Goal: Task Accomplishment & Management: Use online tool/utility

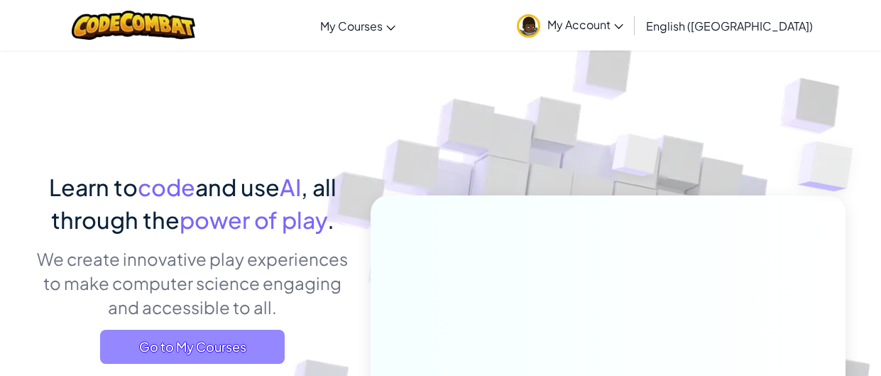
click at [215, 336] on span "Go to My Courses" at bounding box center [192, 347] width 185 height 34
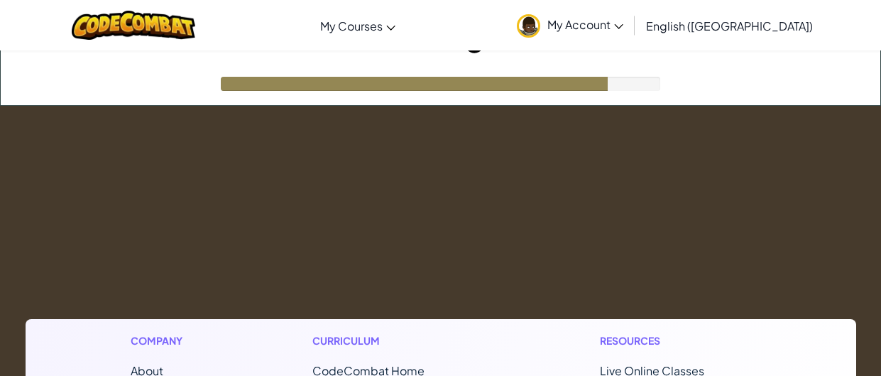
scroll to position [43, 0]
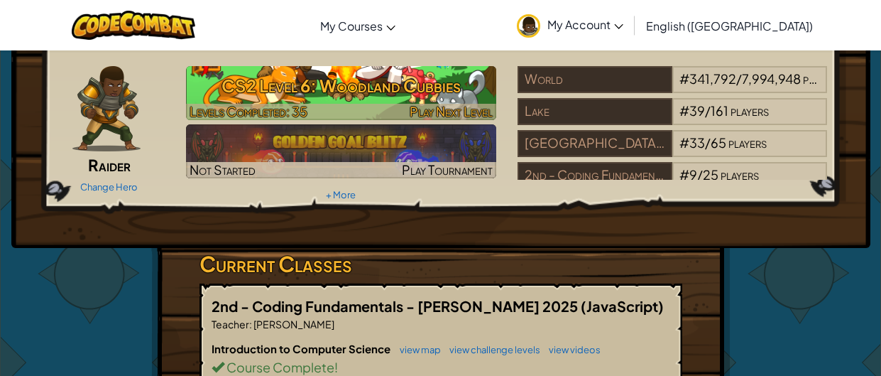
click at [310, 99] on h3 "CS2 Level 6: Woodland Cubbies" at bounding box center [341, 86] width 310 height 32
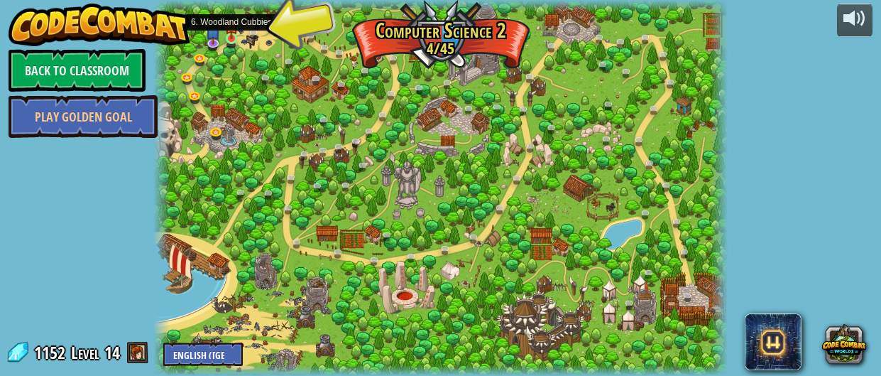
click at [231, 36] on img at bounding box center [231, 25] width 12 height 28
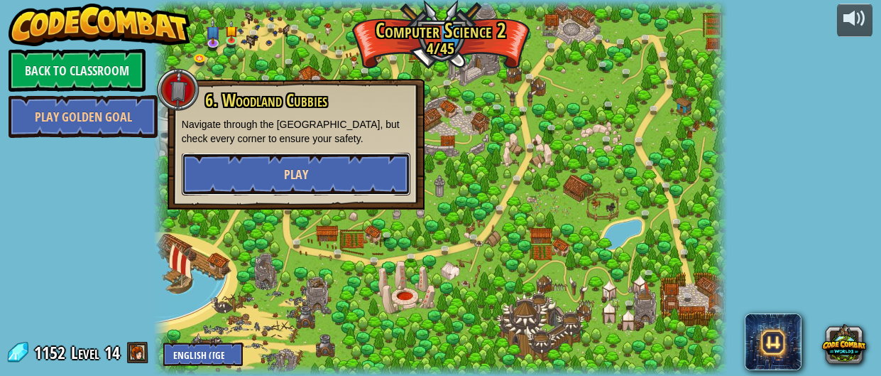
click at [294, 178] on span "Play" at bounding box center [296, 174] width 24 height 18
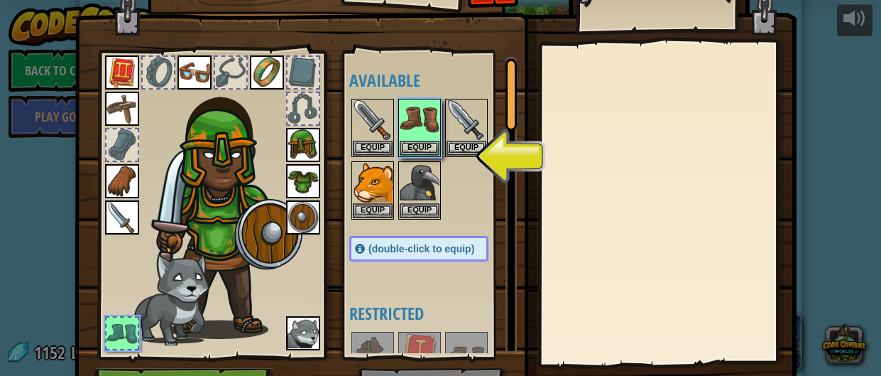
scroll to position [29, 0]
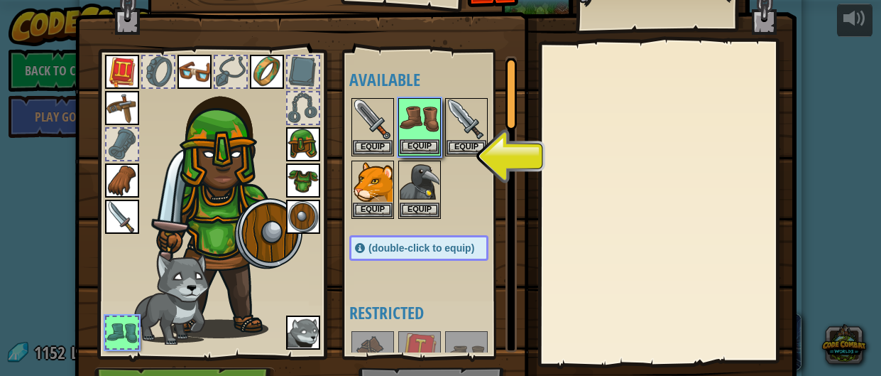
click at [428, 135] on img at bounding box center [420, 119] width 40 height 40
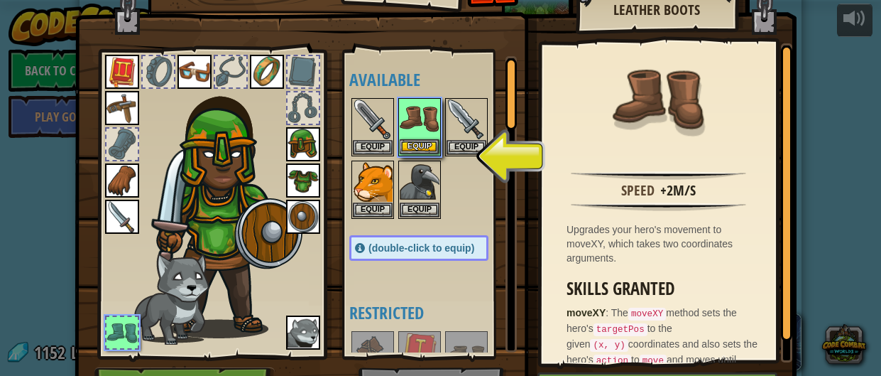
click at [428, 135] on img at bounding box center [420, 119] width 40 height 40
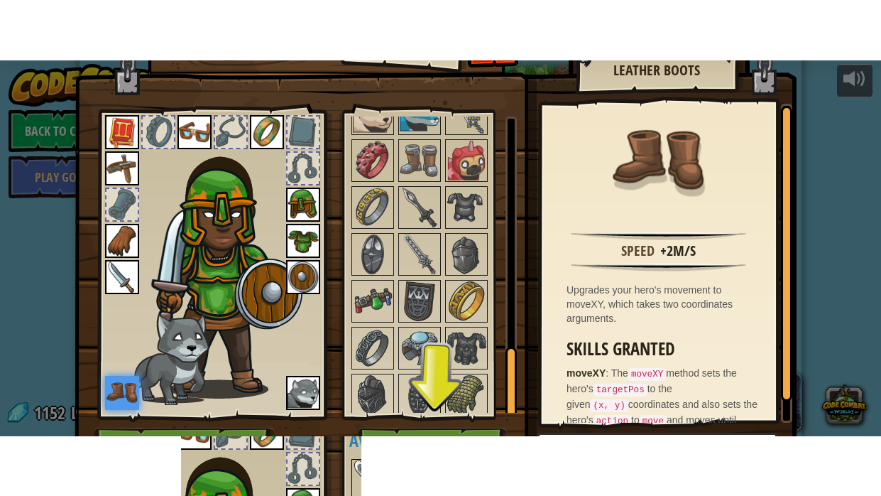
scroll to position [114, 0]
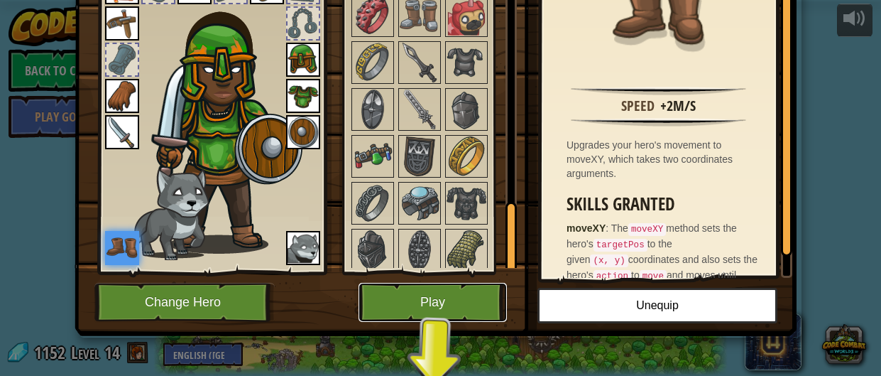
click at [418, 315] on button "Play" at bounding box center [433, 302] width 148 height 39
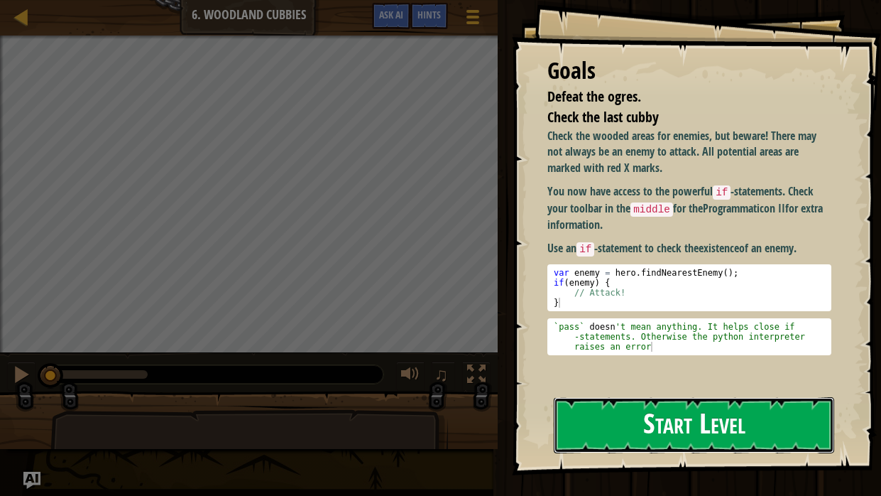
click at [663, 375] on button "Start Level" at bounding box center [694, 425] width 281 height 56
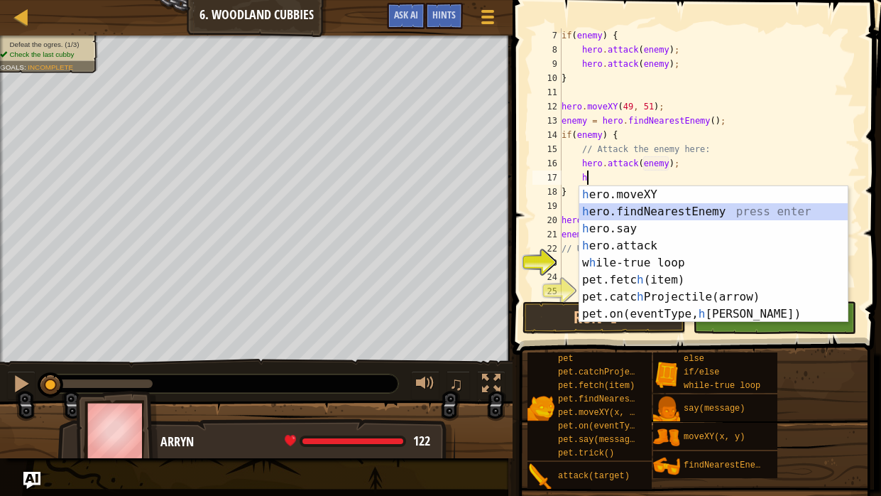
scroll to position [6, 1]
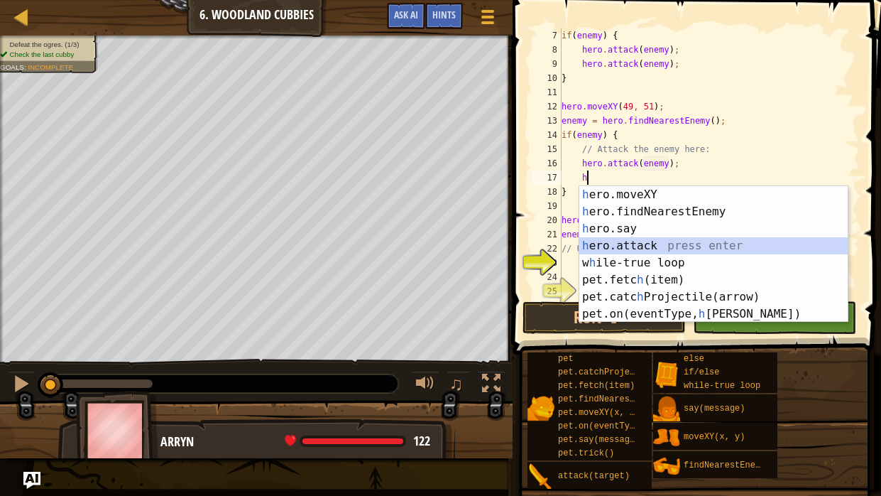
type textarea "hero.attack(enemy);"
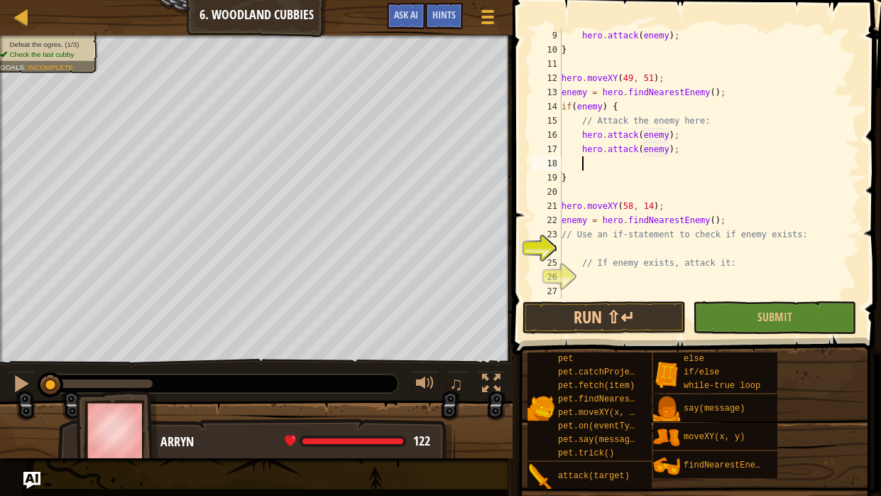
scroll to position [113, 0]
click at [624, 249] on div "hero . attack ( enemy ) ; } hero . moveXY ( 49 , 51 ) ; enemy = hero . findNear…" at bounding box center [709, 177] width 301 height 298
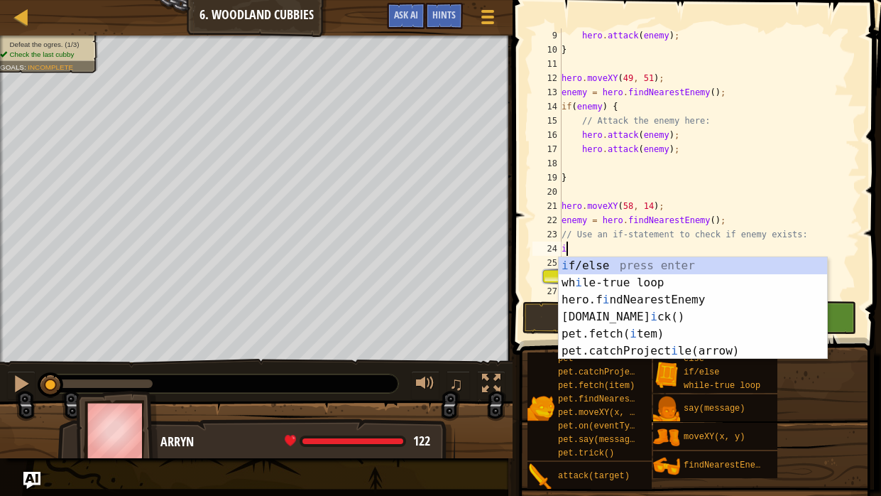
type textarea "if (enemy) {"
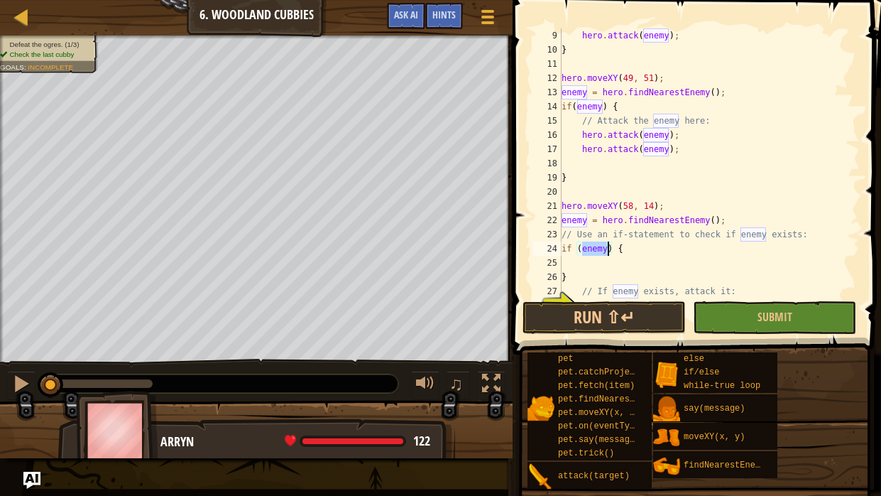
scroll to position [141, 0]
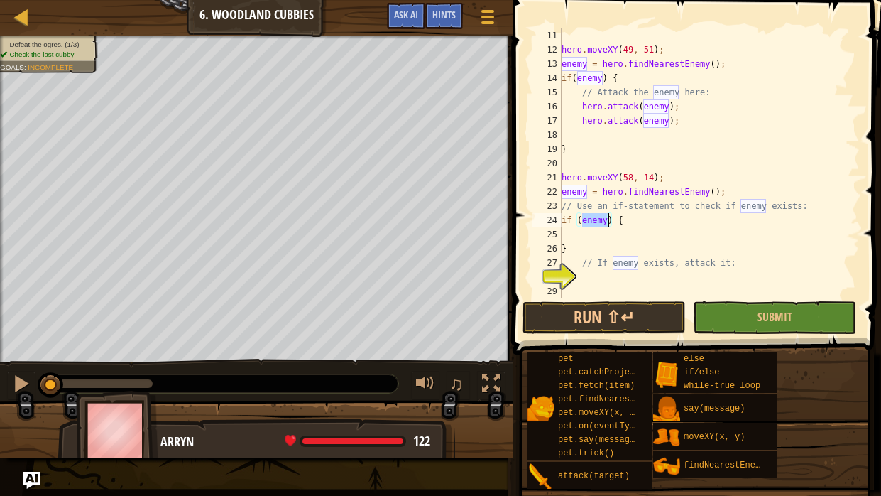
click at [619, 279] on div "hero . moveXY ( 49 , 51 ) ; enemy = hero . findNearestEnemy ( ) ; if ( enemy ) …" at bounding box center [709, 177] width 301 height 298
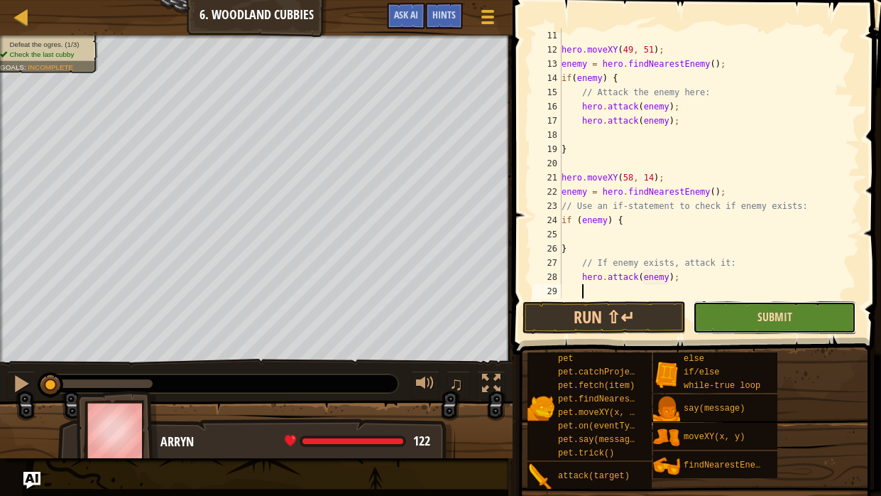
click at [773, 315] on span "Submit" at bounding box center [775, 317] width 35 height 16
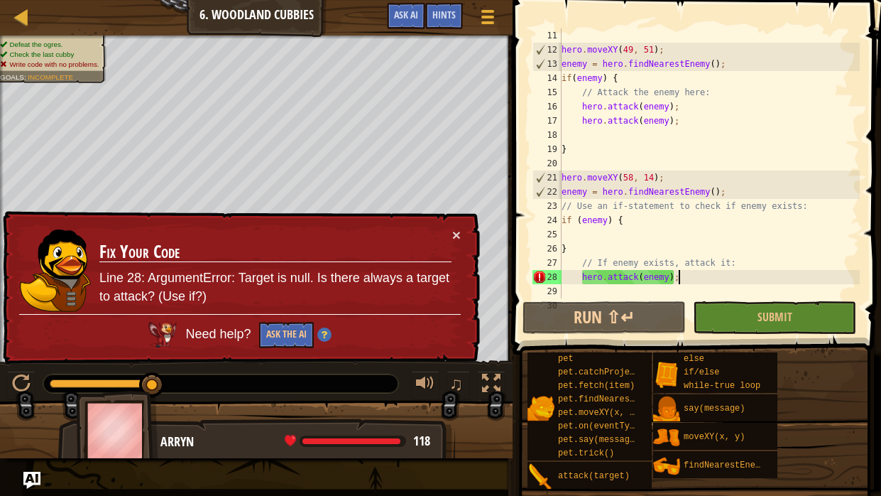
click at [687, 277] on div "hero . moveXY ( 49 , 51 ) ; enemy = hero . findNearestEnemy ( ) ; if ( enemy ) …" at bounding box center [709, 177] width 301 height 298
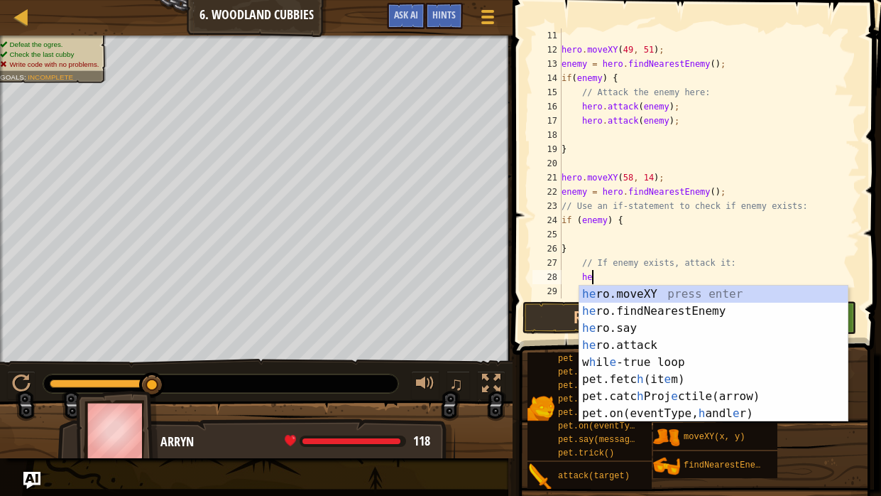
type textarea "h"
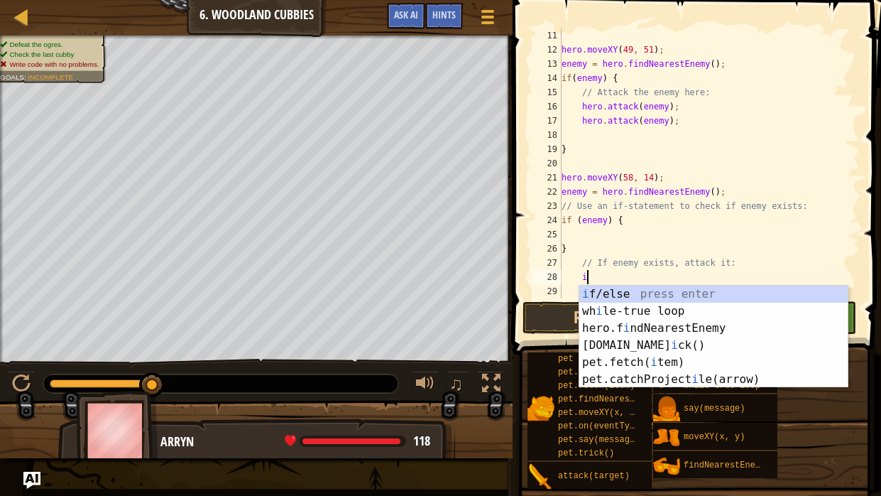
type textarea "if (enemy) {"
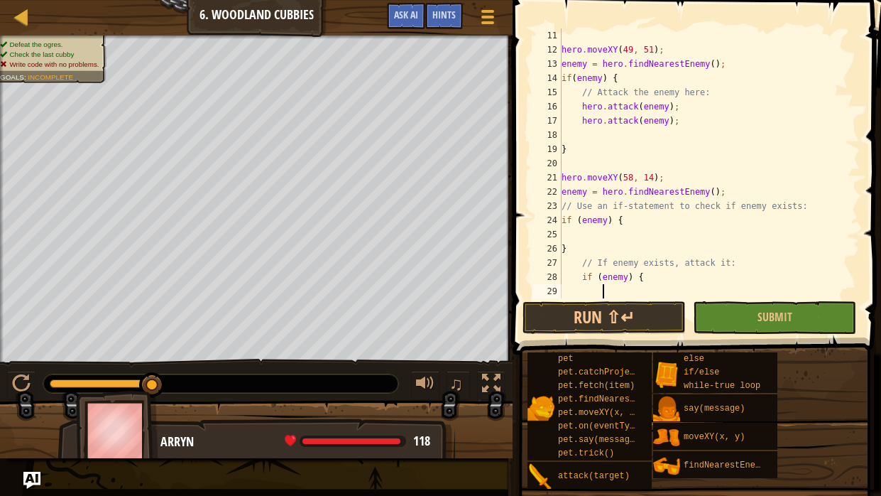
scroll to position [6, 2]
type textarea "hero.attack(enemy);"
click at [792, 302] on button "Submit" at bounding box center [774, 317] width 163 height 33
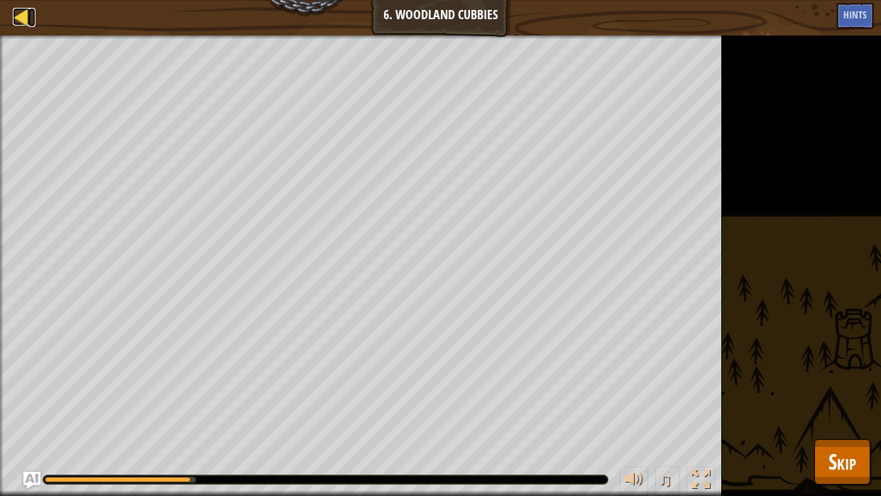
click at [15, 21] on div at bounding box center [22, 17] width 18 height 18
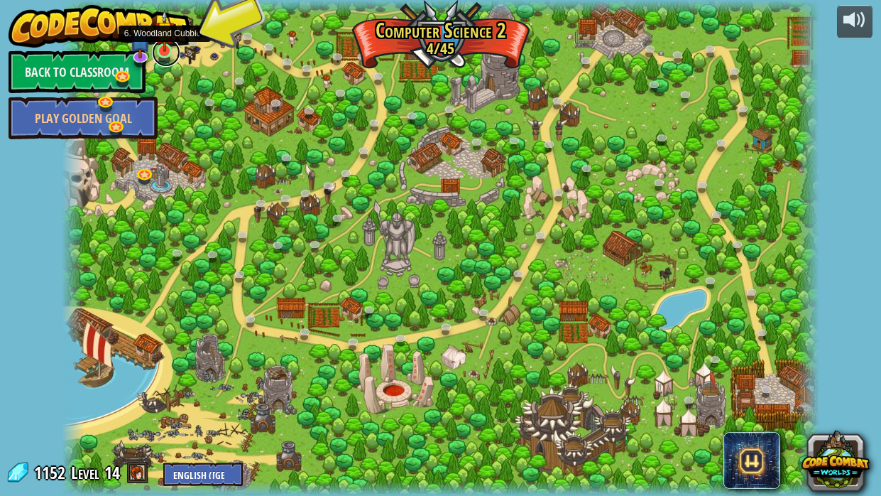
click at [165, 54] on link at bounding box center [166, 52] width 28 height 28
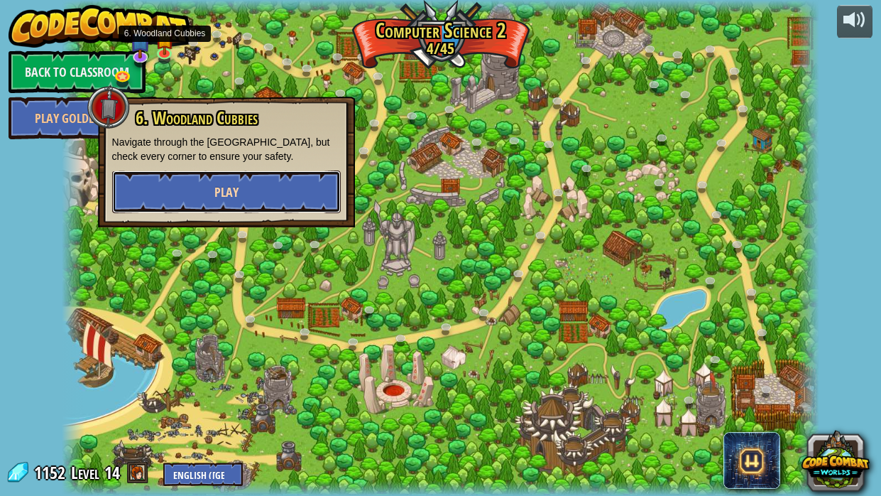
click at [205, 198] on button "Play" at bounding box center [226, 191] width 229 height 43
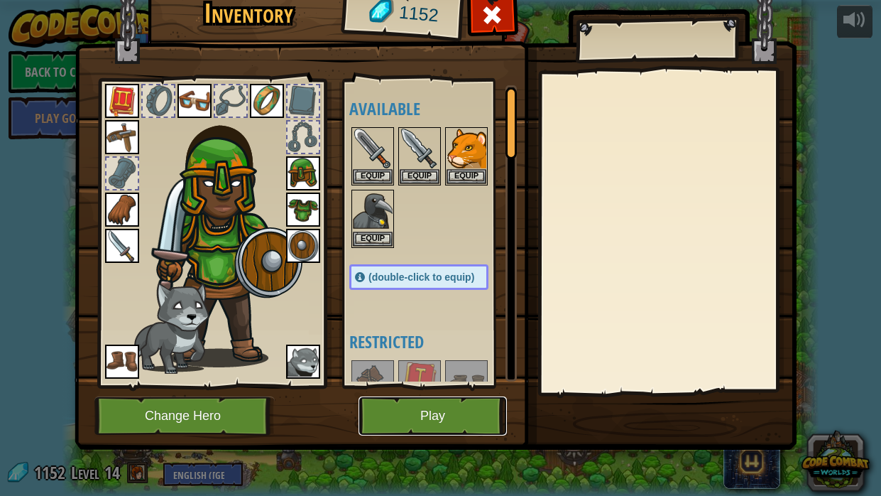
click at [470, 375] on button "Play" at bounding box center [433, 415] width 148 height 39
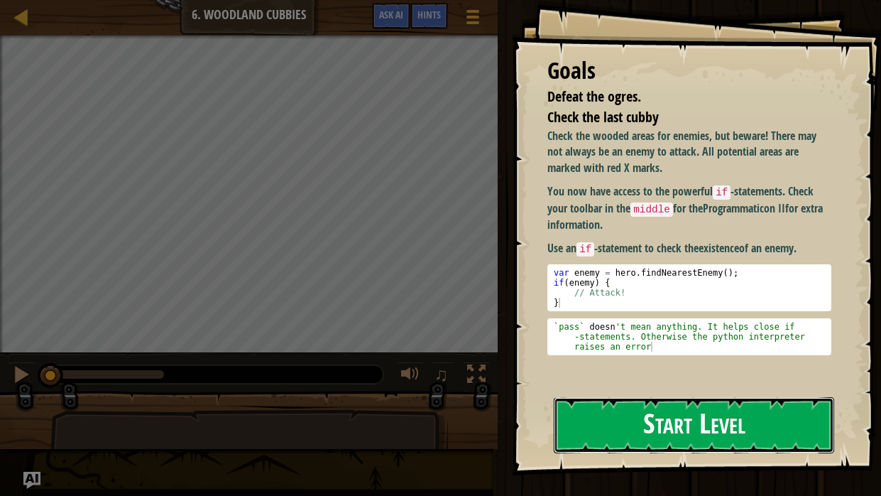
click at [707, 375] on button "Start Level" at bounding box center [694, 425] width 281 height 56
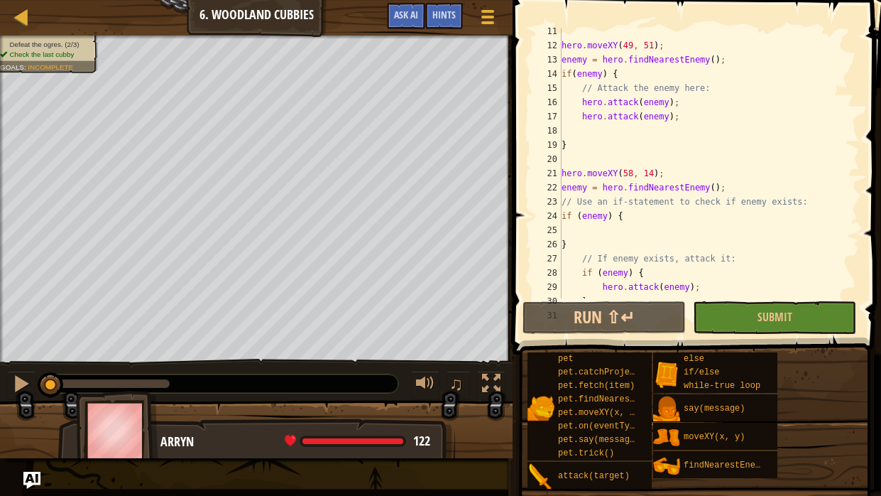
scroll to position [172, 0]
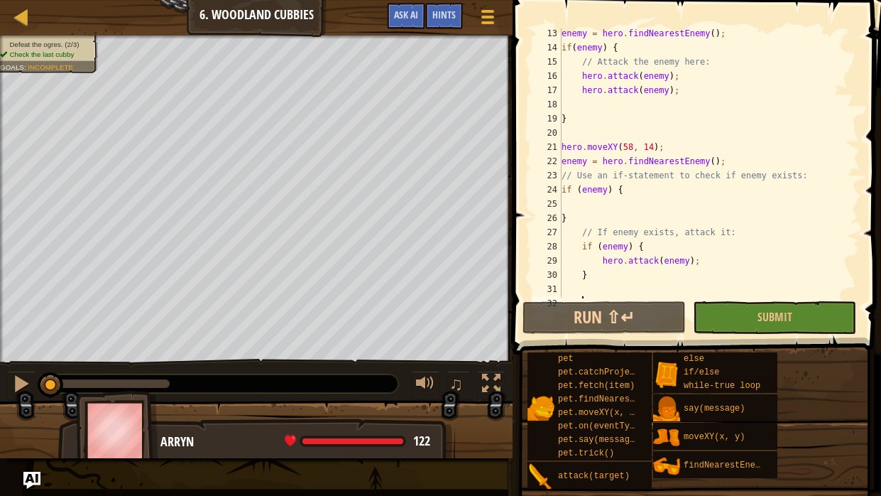
click at [650, 202] on div "enemy = hero . findNearestEnemy ( ) ; if ( enemy ) { // Attack the enemy here: …" at bounding box center [709, 175] width 301 height 298
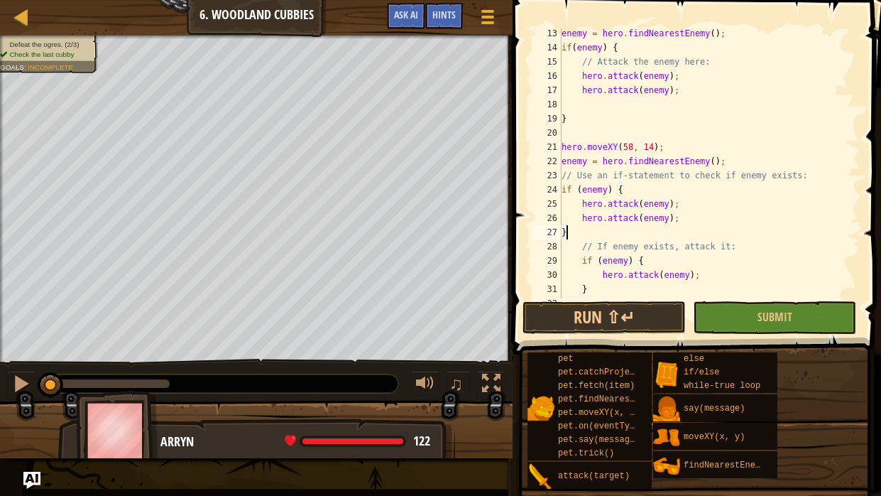
scroll to position [6, 0]
type textarea "hero.attack(enemy);"
type textarea "j"
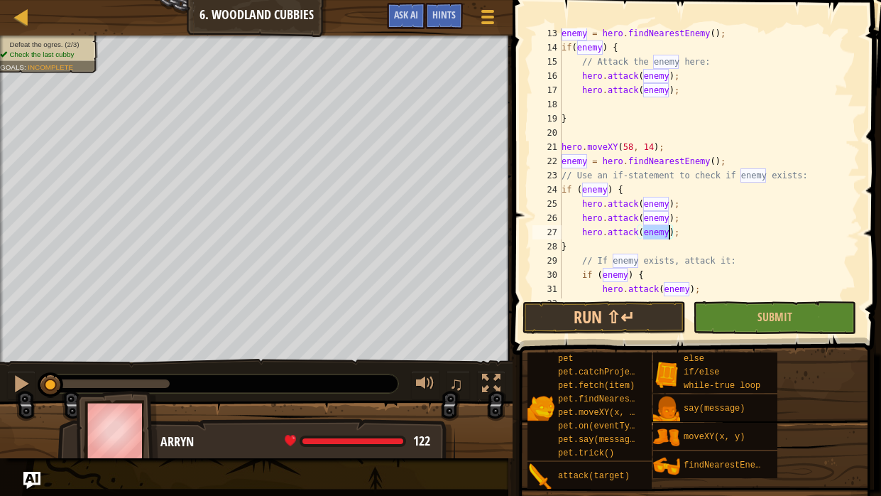
scroll to position [212, 0]
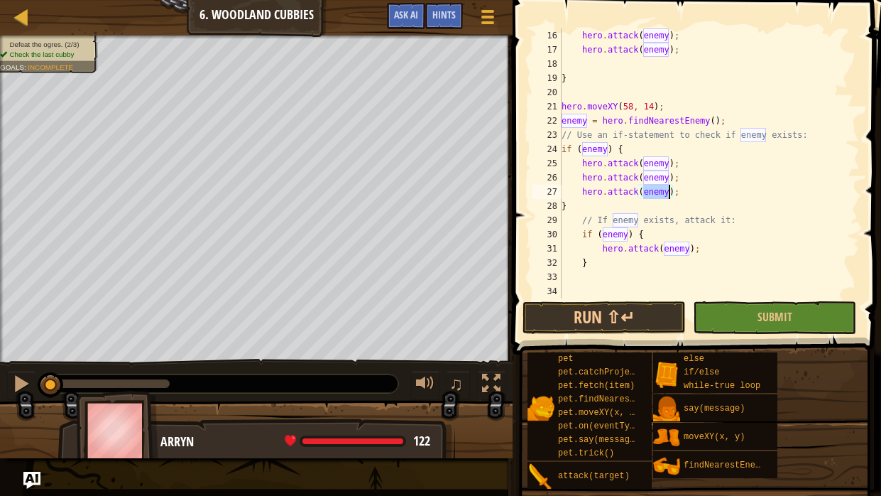
click at [708, 251] on div "hero . attack ( enemy ) ; hero . attack ( enemy ) ; } hero . moveXY ( 58 , 14 )…" at bounding box center [709, 177] width 301 height 298
type textarea "hero.attack(enemy);"
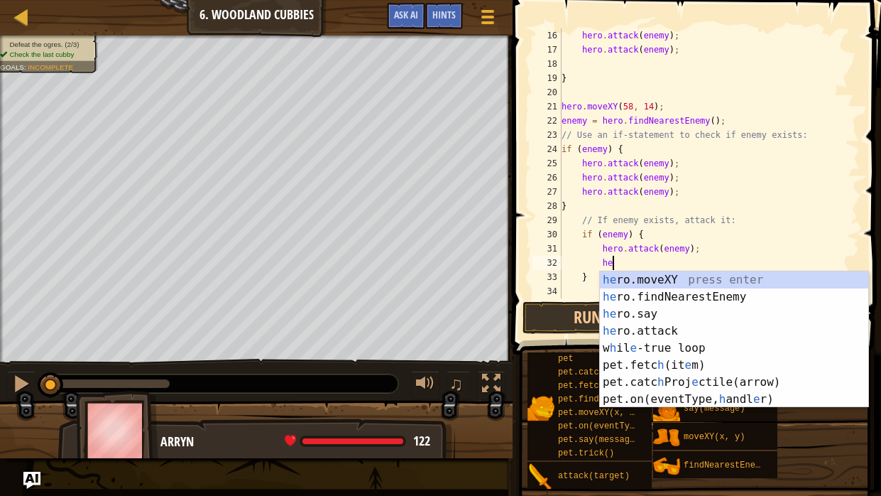
scroll to position [6, 4]
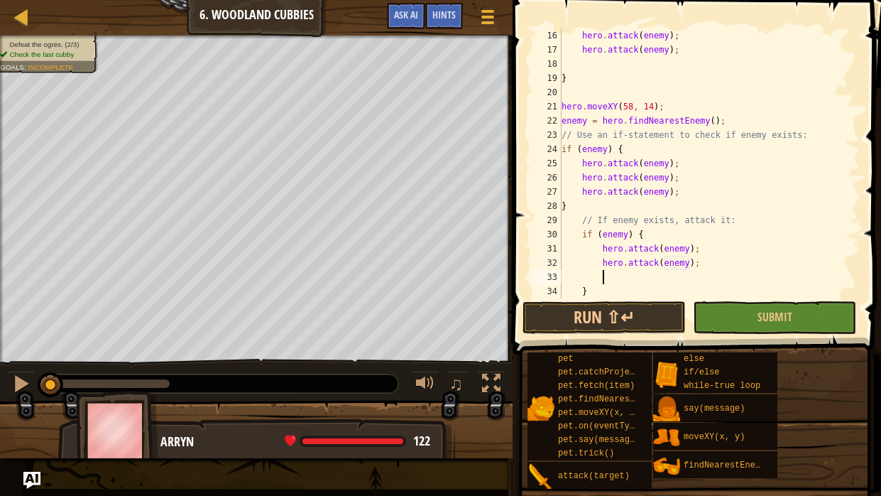
type textarea "hero.attack(enemy);"
click at [775, 317] on span "Submit" at bounding box center [775, 317] width 35 height 16
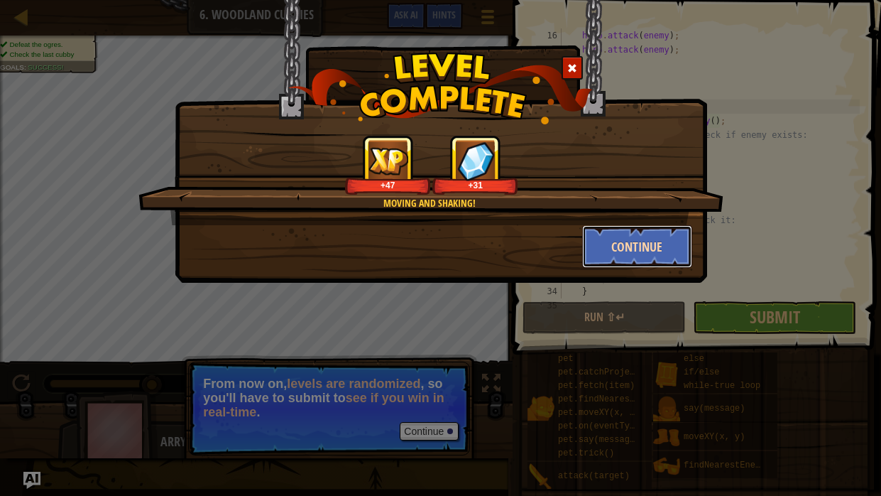
click at [642, 264] on button "Continue" at bounding box center [637, 246] width 110 height 43
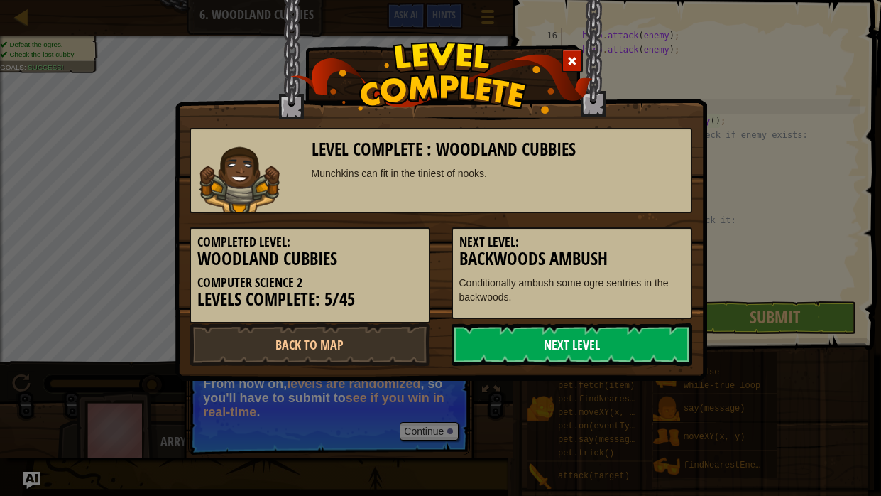
click at [615, 334] on link "Next Level" at bounding box center [572, 344] width 241 height 43
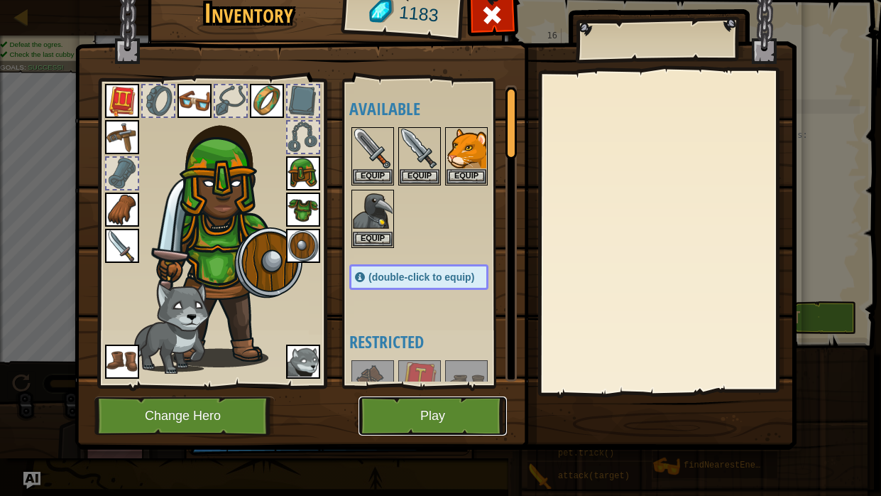
click at [442, 375] on button "Play" at bounding box center [433, 415] width 148 height 39
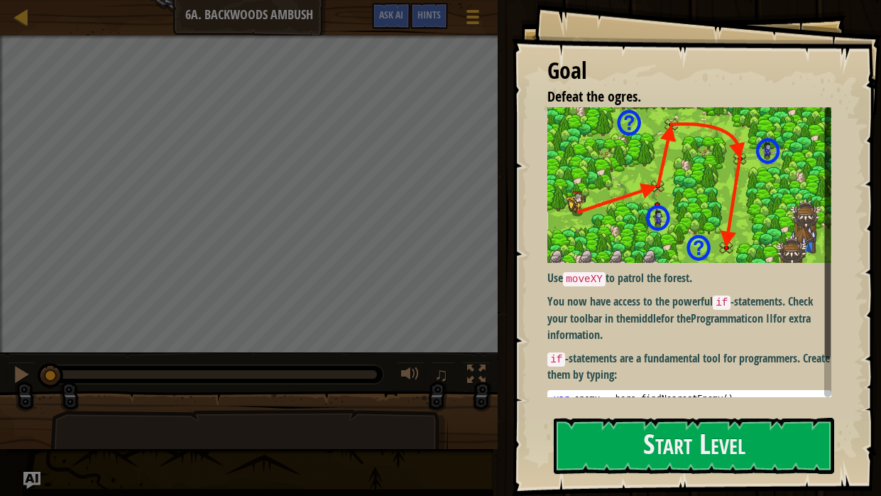
scroll to position [45, 0]
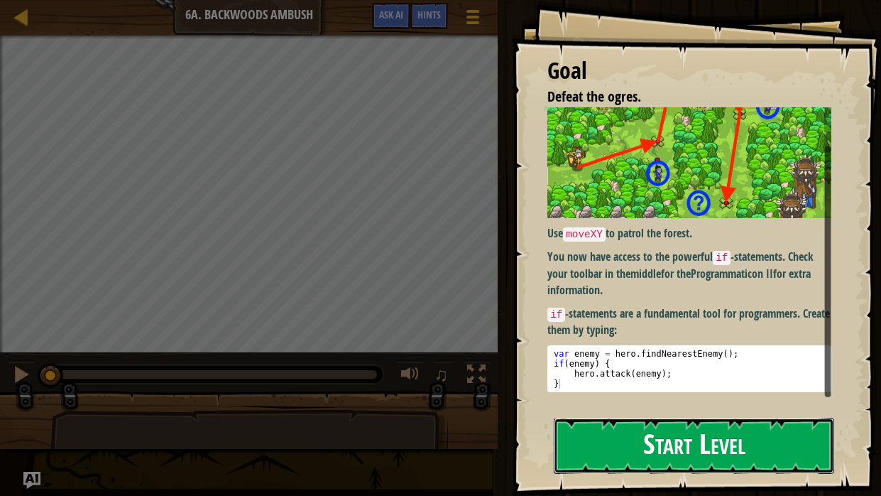
click at [634, 375] on button "Start Level" at bounding box center [694, 446] width 281 height 56
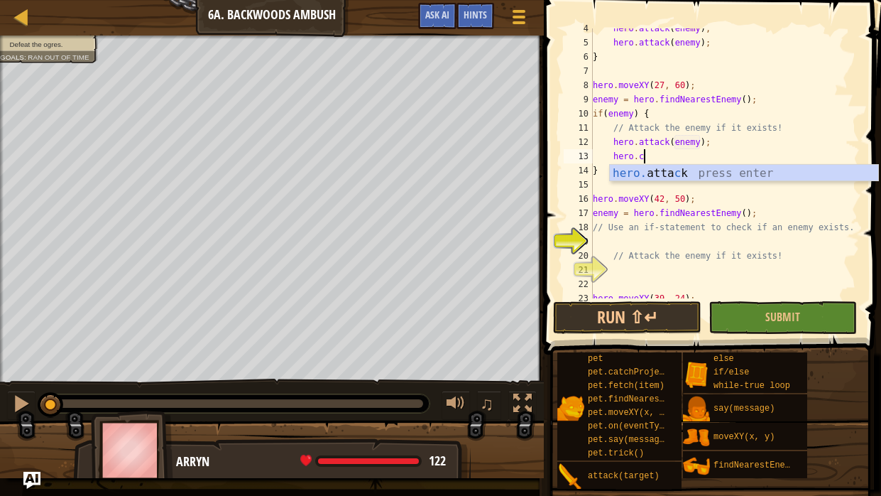
scroll to position [6, 4]
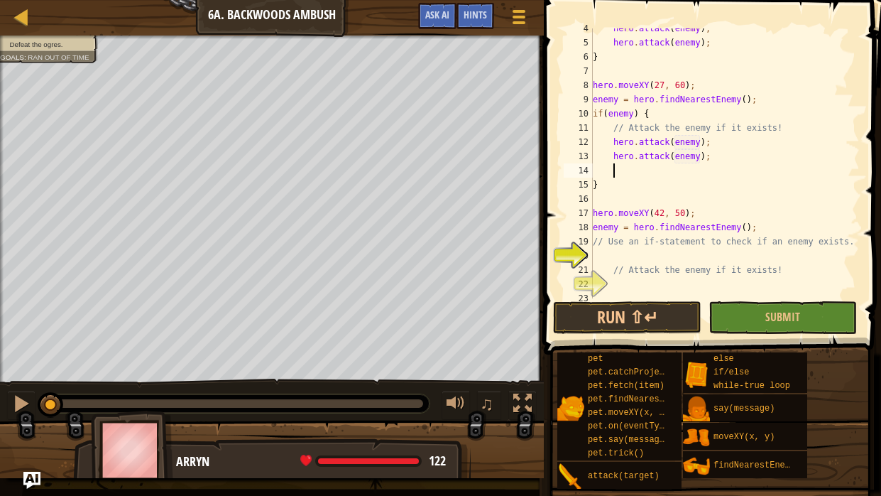
type textarea "}"
type textarea "// Use an if-statement to check if an enemy exists."
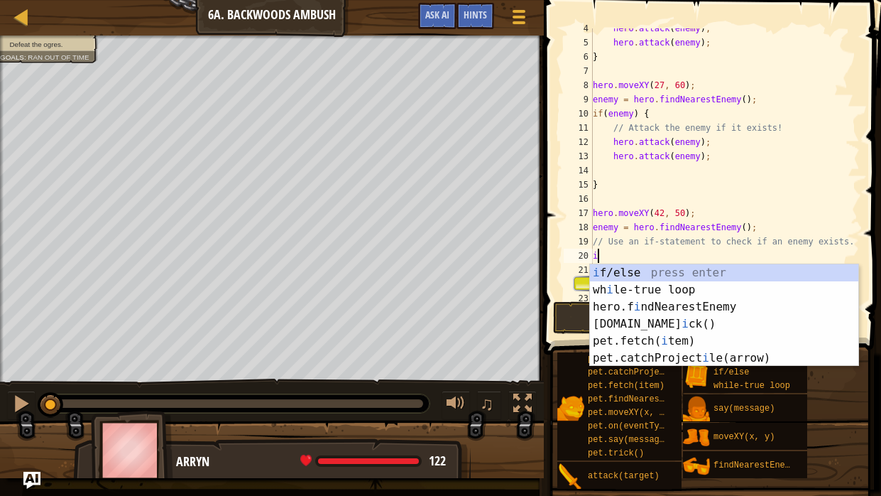
type textarea "if (enemy) {"
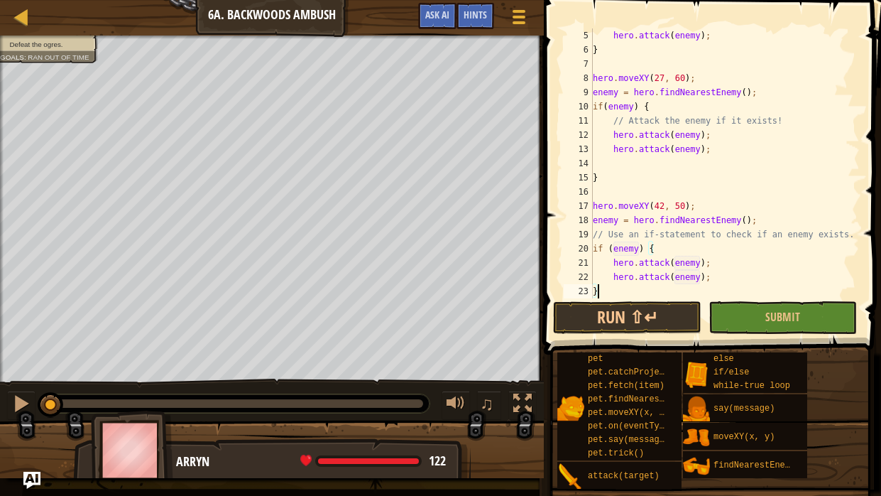
type textarea "// Attack the enemy if it exists!"
type textarea "// Find the nearest enemy:"
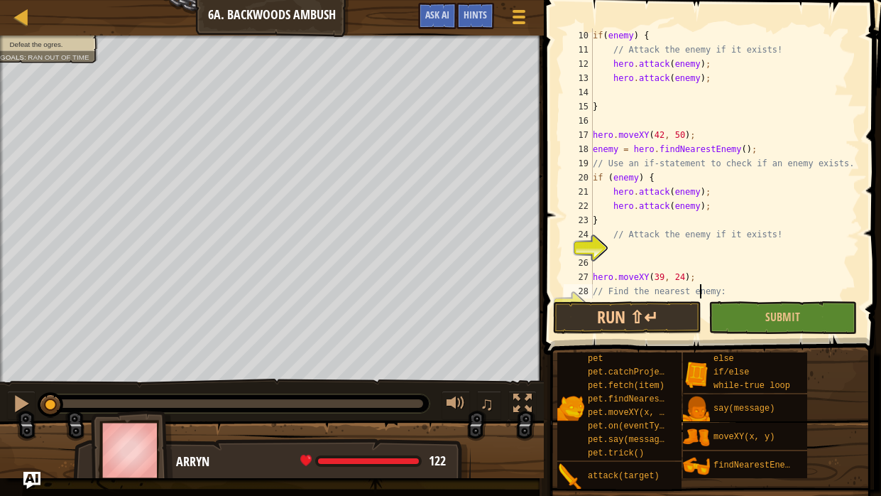
scroll to position [141, 0]
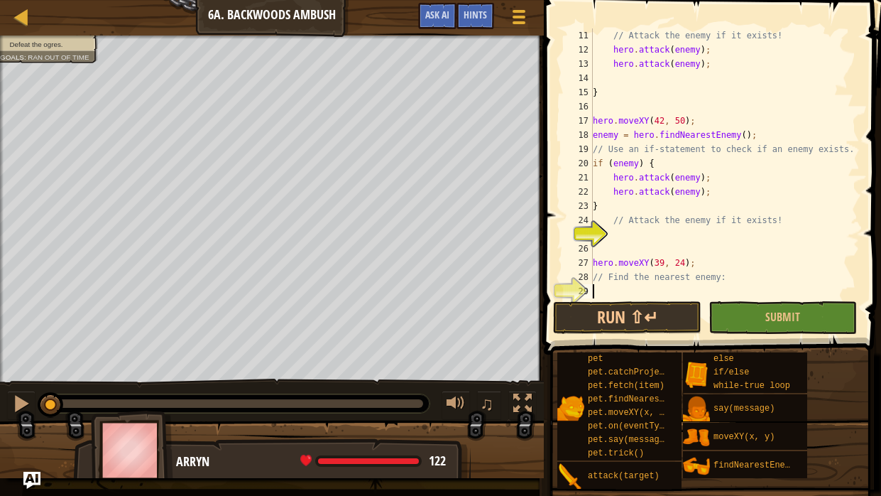
type textarea "hero.moveXY(39, 24);"
type textarea "// Find the nearest enemy:"
type textarea "// Check if the enemy exists:"
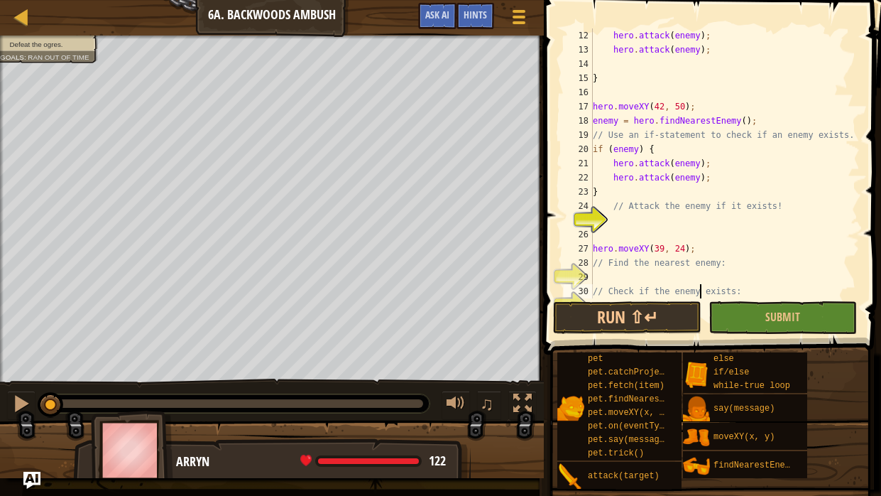
scroll to position [156, 0]
type textarea "h"
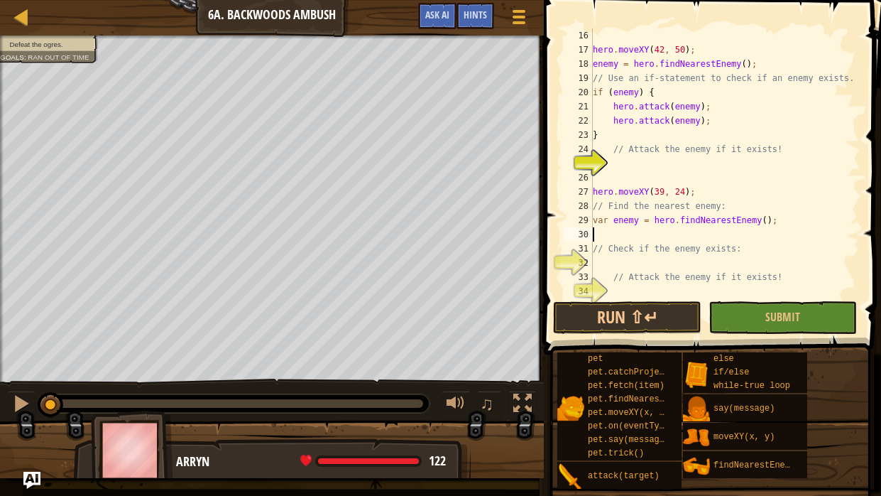
scroll to position [212, 0]
click at [660, 259] on div "hero . moveXY ( 42 , 50 ) ; enemy = hero . findNearestEnemy ( ) ; // Use an if-…" at bounding box center [725, 177] width 270 height 298
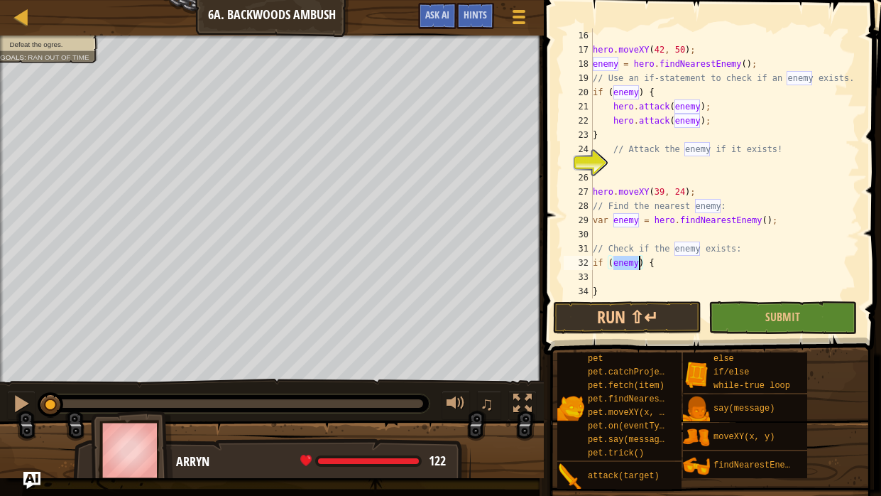
scroll to position [241, 0]
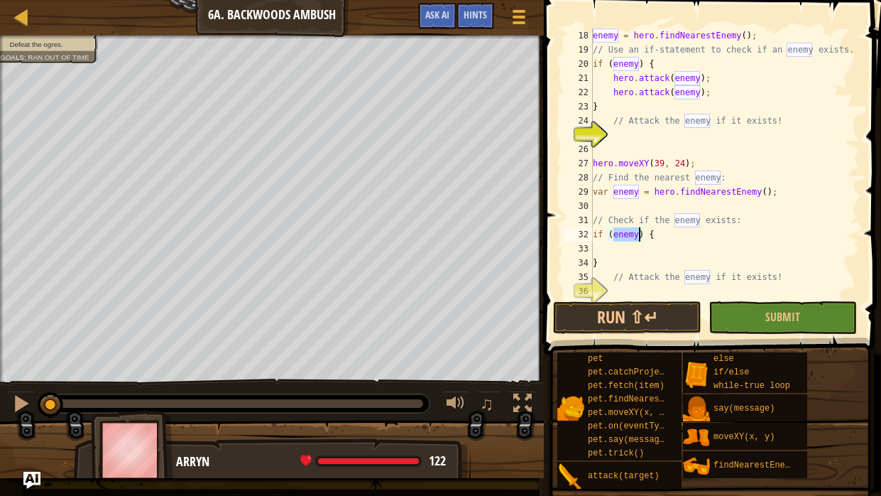
click at [599, 259] on div "enemy = hero . findNearestEnemy ( ) ; // Use an if-statement to check if an ene…" at bounding box center [725, 177] width 270 height 298
type textarea "}"
type textarea "// Attack the enemy if it exists!"
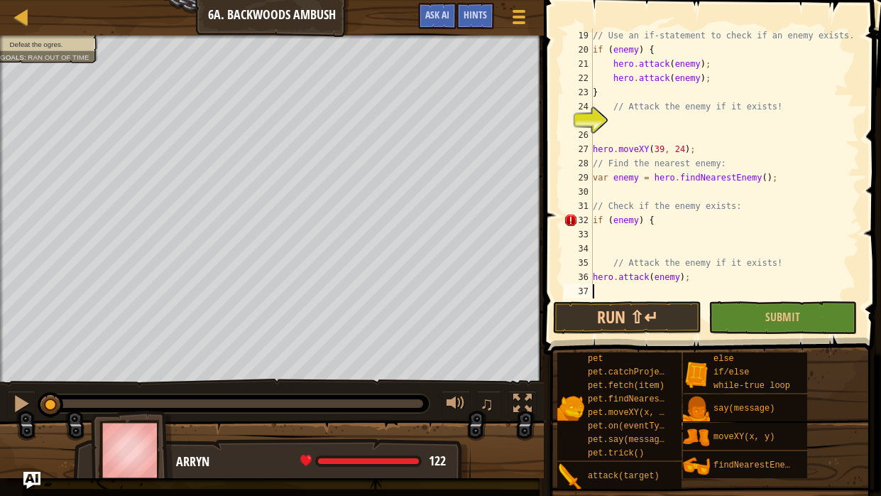
type textarea "hero.attack(enemy); }"
click at [768, 311] on span "Submit" at bounding box center [783, 317] width 35 height 16
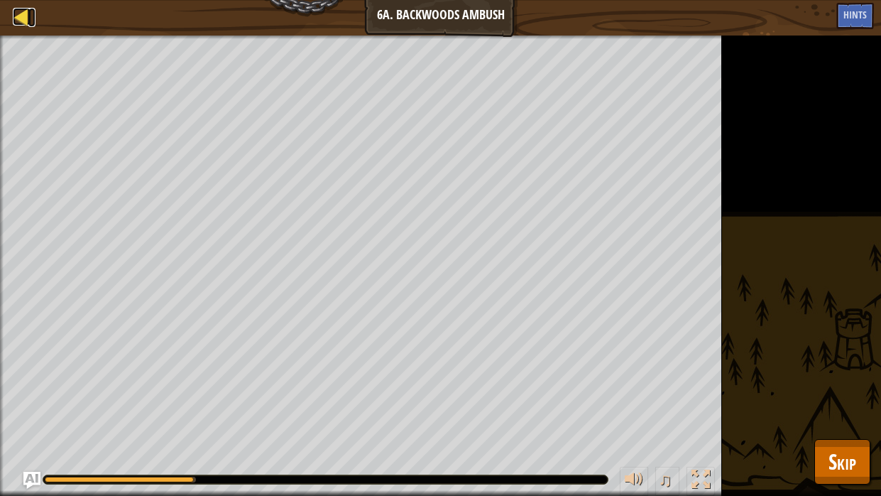
click at [26, 8] on div at bounding box center [22, 17] width 18 height 18
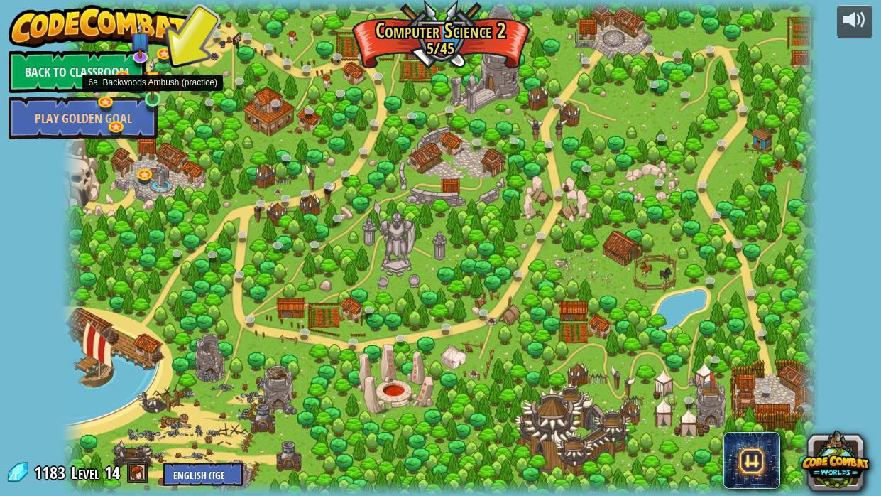
click at [158, 97] on img at bounding box center [152, 79] width 18 height 43
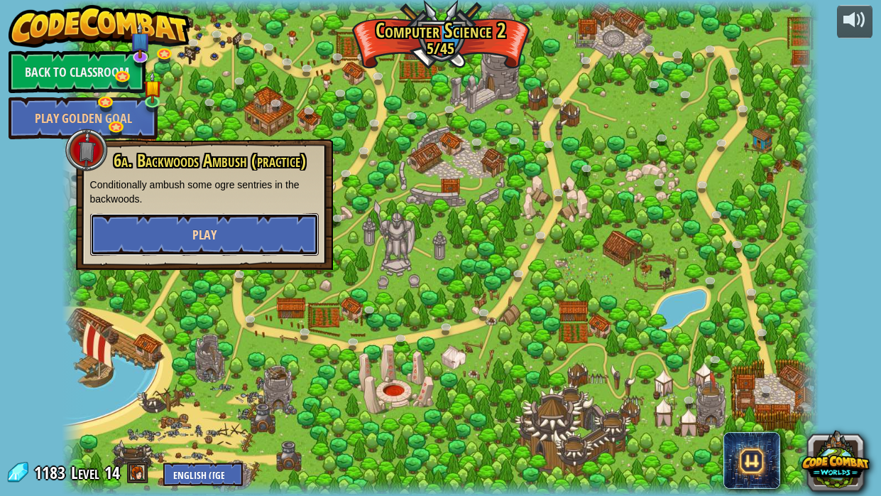
click at [183, 227] on button "Play" at bounding box center [204, 234] width 229 height 43
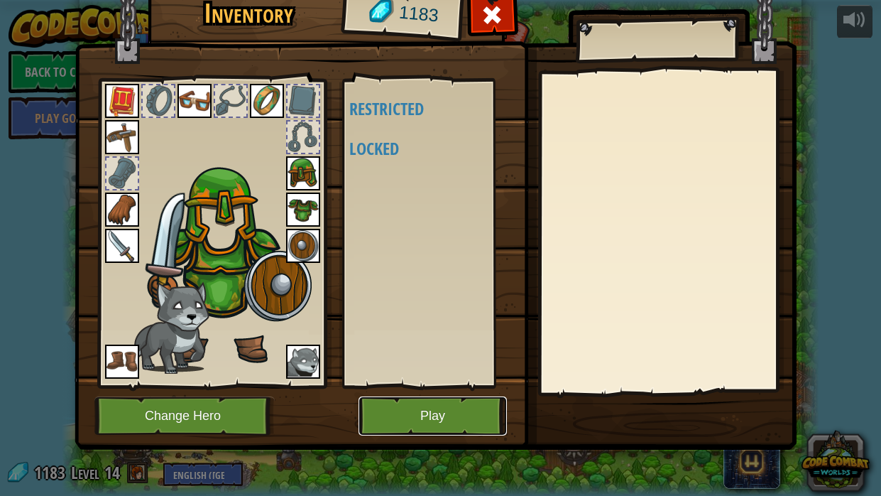
click at [417, 375] on button "Play" at bounding box center [433, 415] width 148 height 39
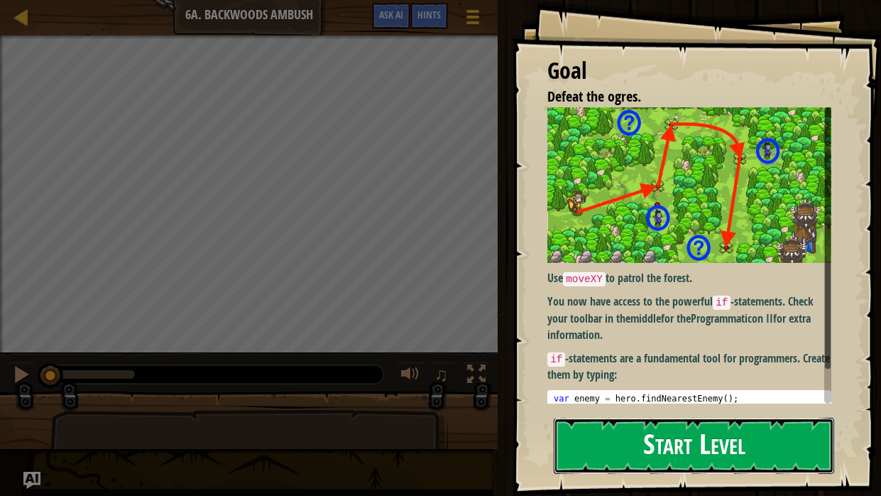
click at [681, 375] on button "Start Level" at bounding box center [694, 446] width 281 height 56
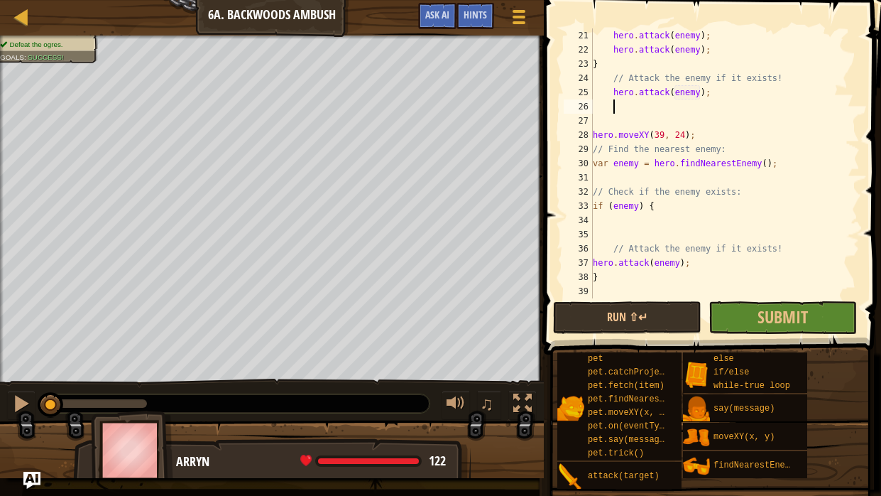
scroll to position [283, 0]
click at [704, 268] on div "hero . attack ( enemy ) ; hero . attack ( enemy ) ; } // Attack the enemy if it…" at bounding box center [725, 177] width 270 height 298
click at [695, 263] on div "hero . attack ( enemy ) ; hero . attack ( enemy ) ; } // Attack the enemy if it…" at bounding box center [725, 177] width 270 height 298
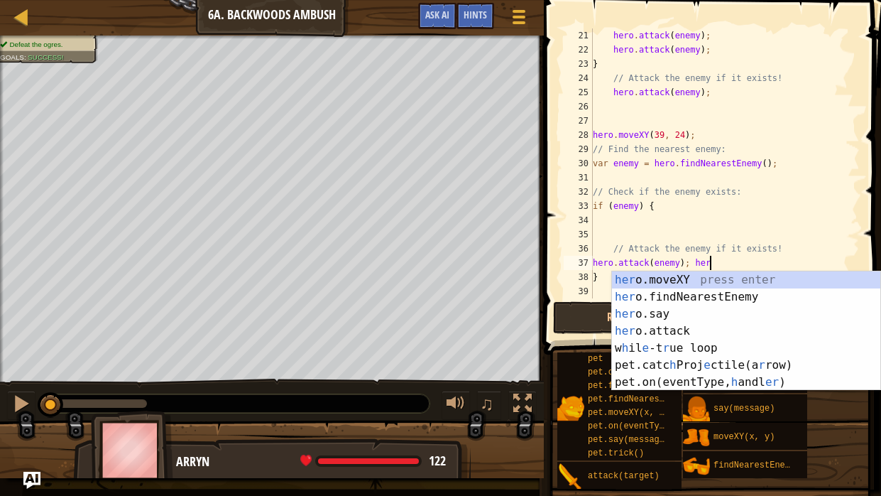
scroll to position [6, 9]
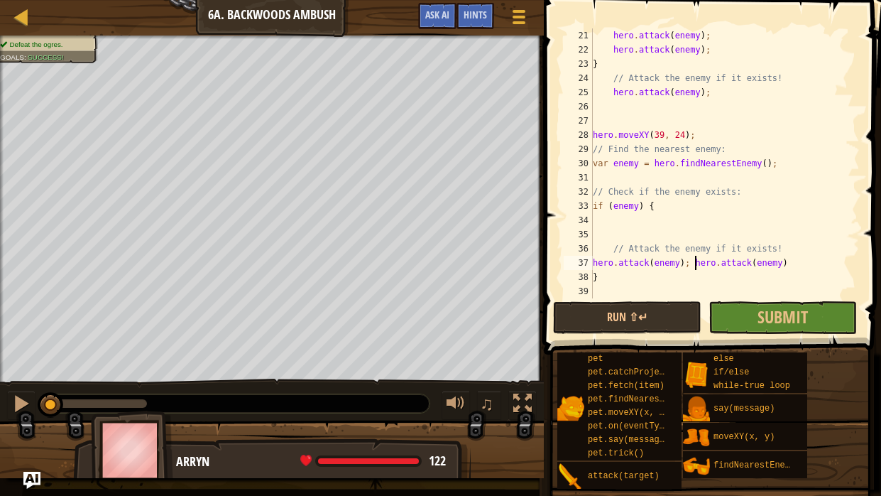
type textarea "hero.attack(enemy)"
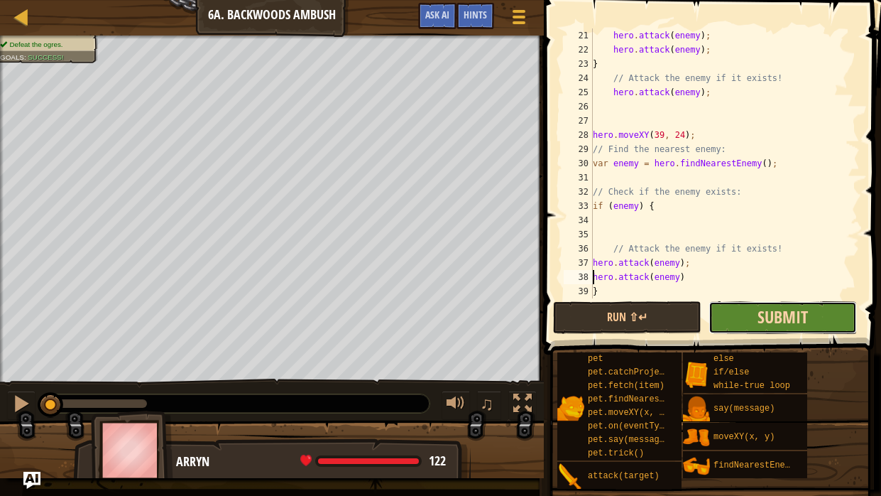
click at [805, 316] on span "Submit" at bounding box center [783, 316] width 50 height 23
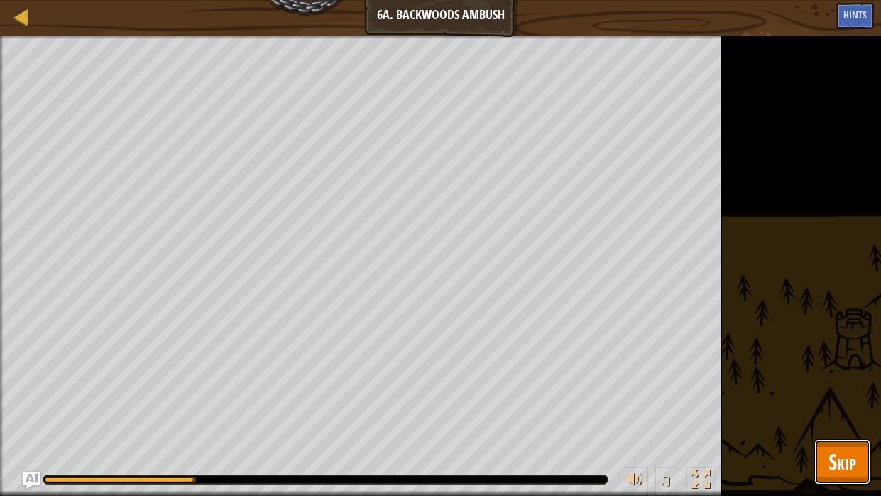
click at [844, 375] on button "Skip" at bounding box center [843, 461] width 56 height 45
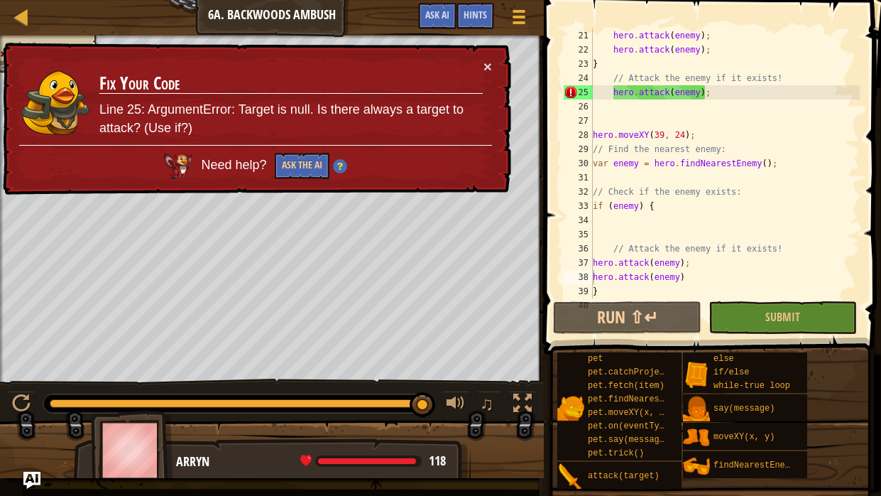
scroll to position [6, 1]
drag, startPoint x: 725, startPoint y: 99, endPoint x: 619, endPoint y: 94, distance: 106.6
click at [619, 94] on div "hero . attack ( enemy ) ; hero . attack ( enemy ) ; } // Attack the enemy if it…" at bounding box center [725, 177] width 270 height 298
type textarea "h"
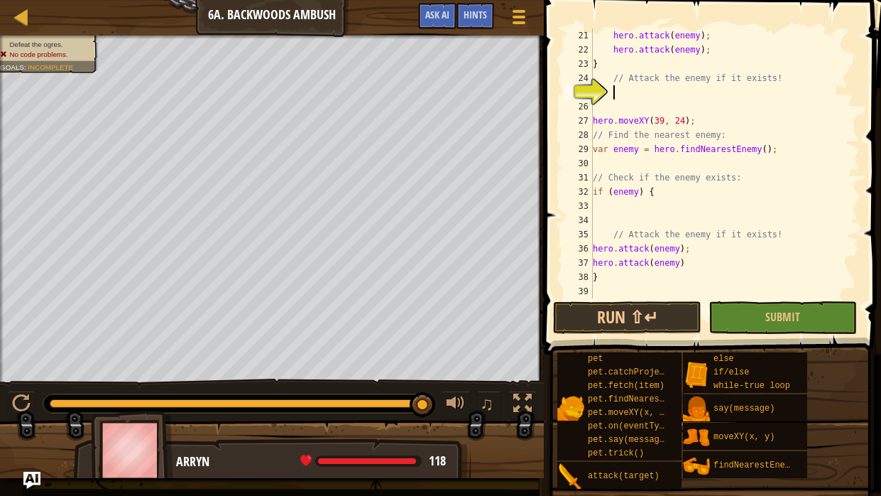
scroll to position [6, 0]
click at [808, 315] on button "Submit" at bounding box center [783, 317] width 148 height 33
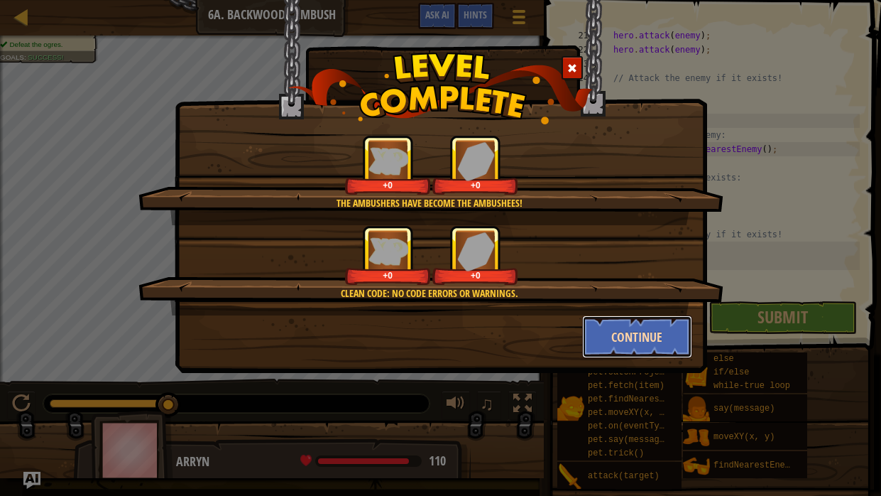
click at [629, 328] on button "Continue" at bounding box center [637, 336] width 110 height 43
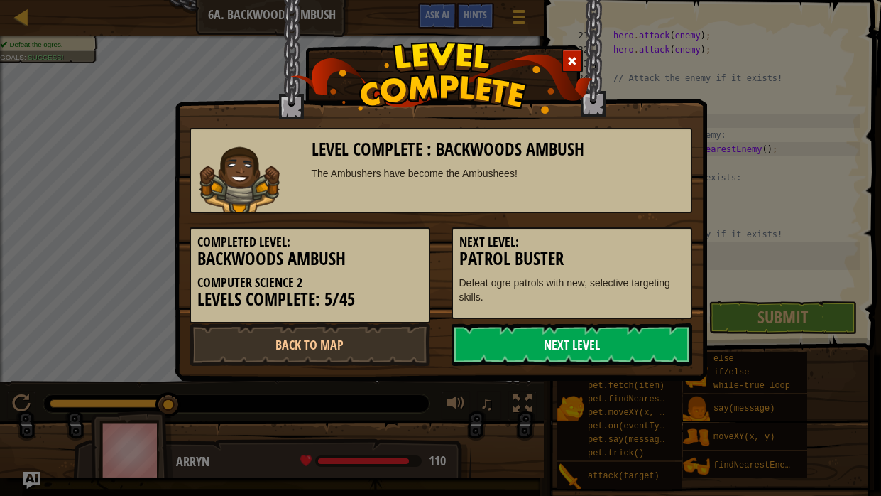
click at [660, 345] on link "Next Level" at bounding box center [572, 344] width 241 height 43
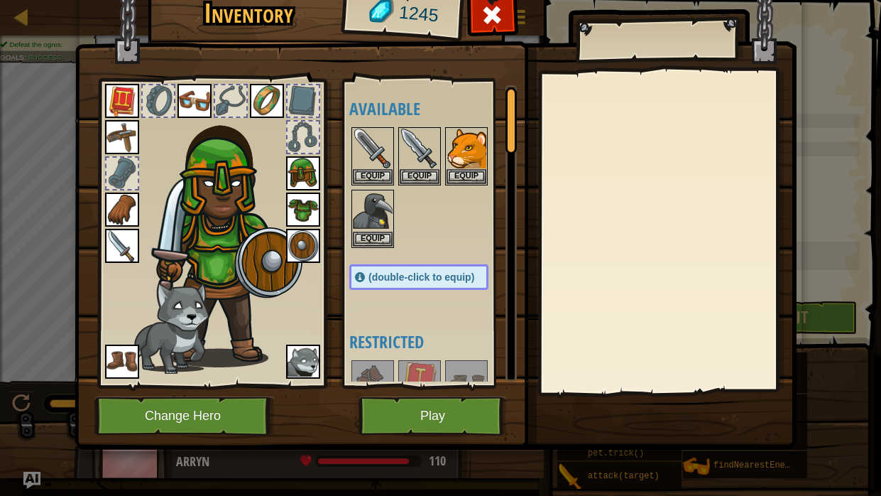
click at [660, 345] on div at bounding box center [667, 231] width 251 height 319
click at [464, 375] on button "Play" at bounding box center [433, 415] width 148 height 39
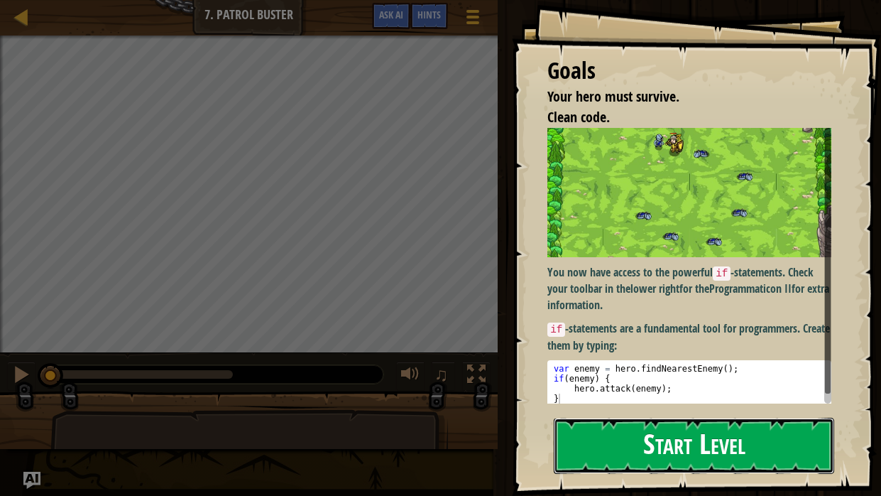
click at [584, 375] on button "Start Level" at bounding box center [694, 446] width 281 height 56
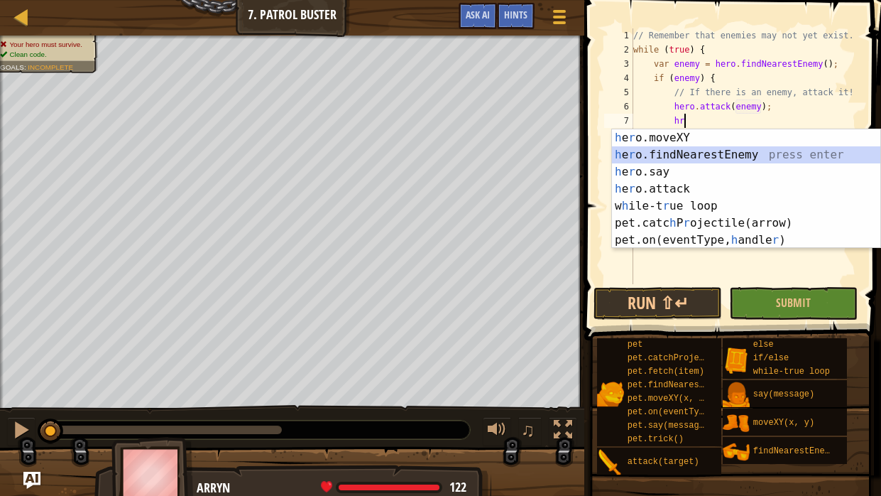
scroll to position [6, 4]
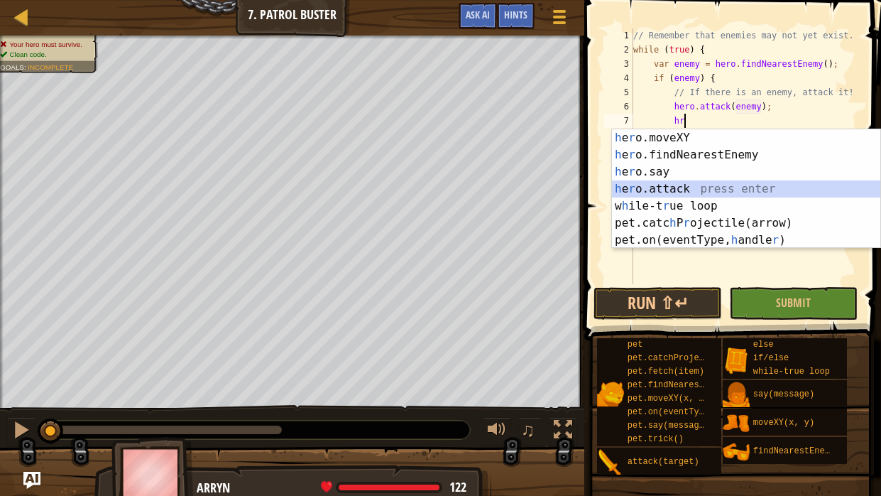
type textarea "hero.attack(enemy);"
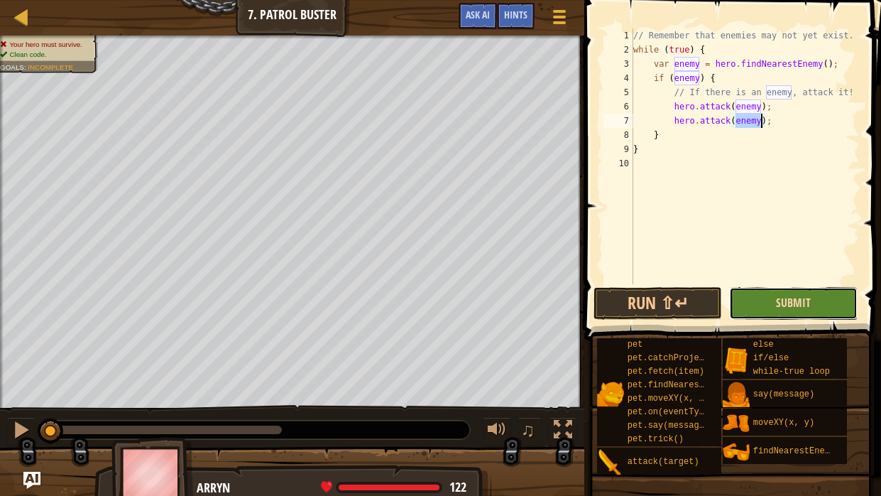
click at [797, 301] on span "Submit" at bounding box center [793, 303] width 35 height 16
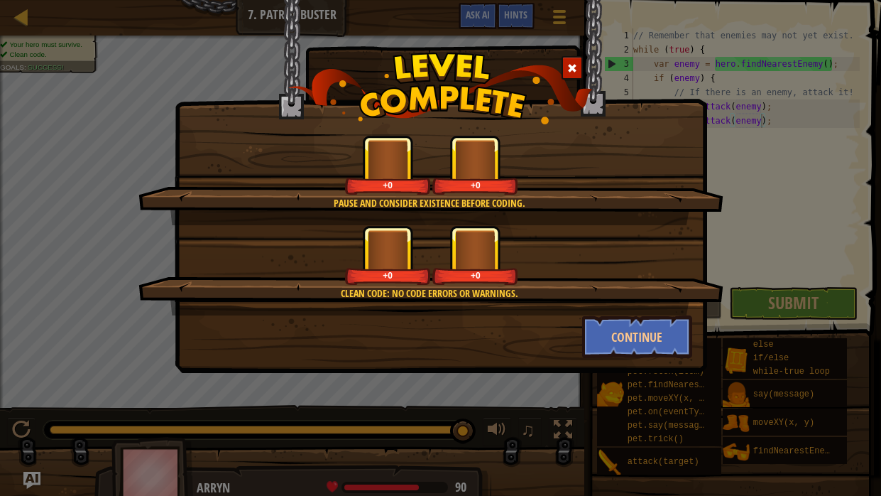
click at [784, 306] on div "Pause and consider existence before coding. +0 +0 Clean code: no code errors or…" at bounding box center [440, 248] width 881 height 496
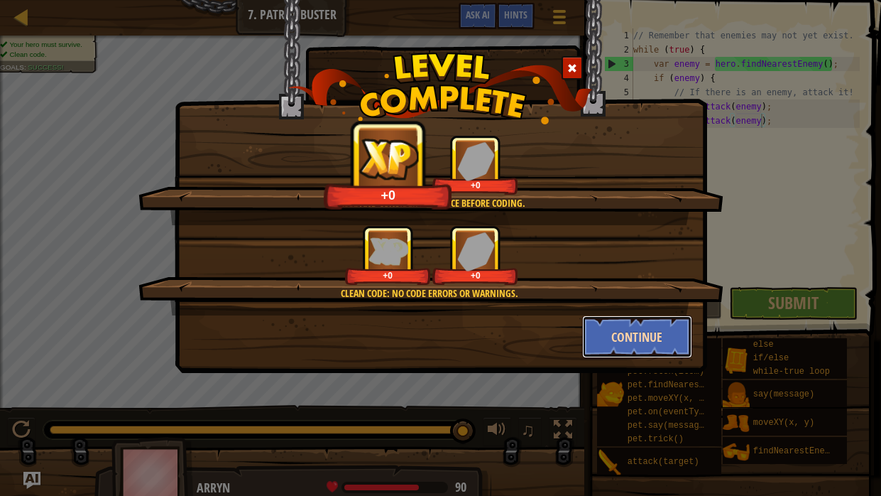
click at [652, 343] on button "Continue" at bounding box center [637, 336] width 110 height 43
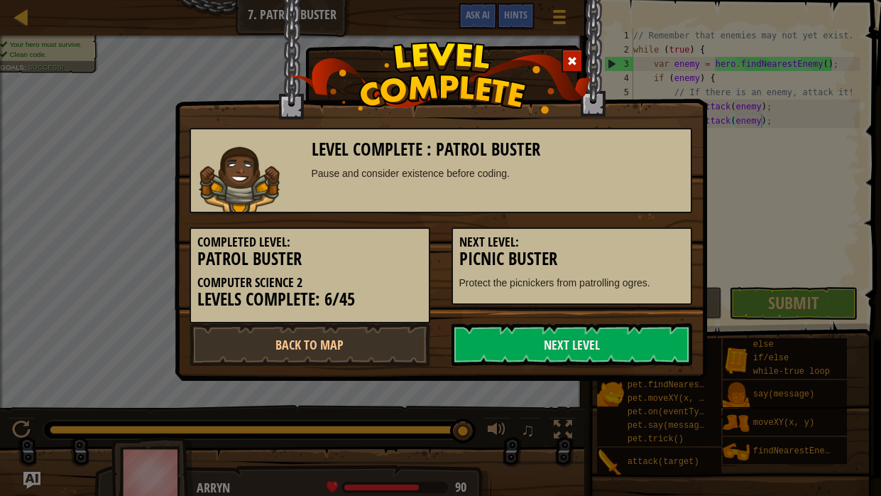
click at [652, 343] on link "Next Level" at bounding box center [572, 344] width 241 height 43
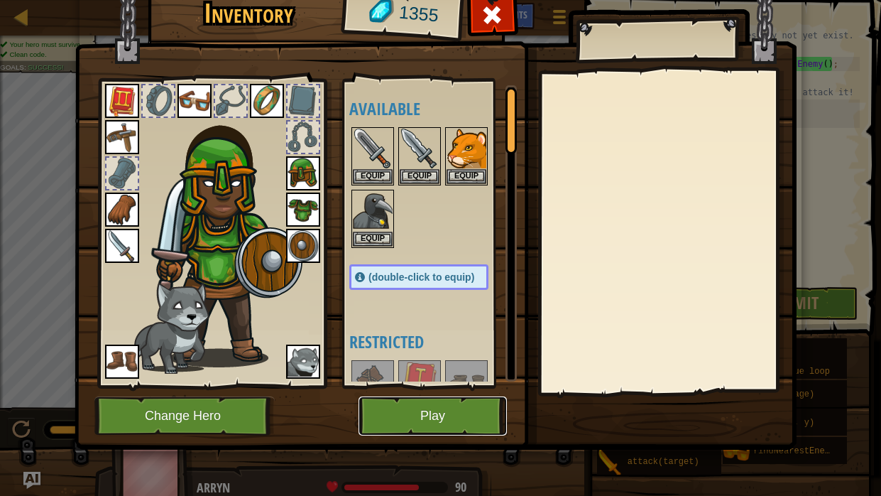
click at [454, 375] on button "Play" at bounding box center [433, 415] width 148 height 39
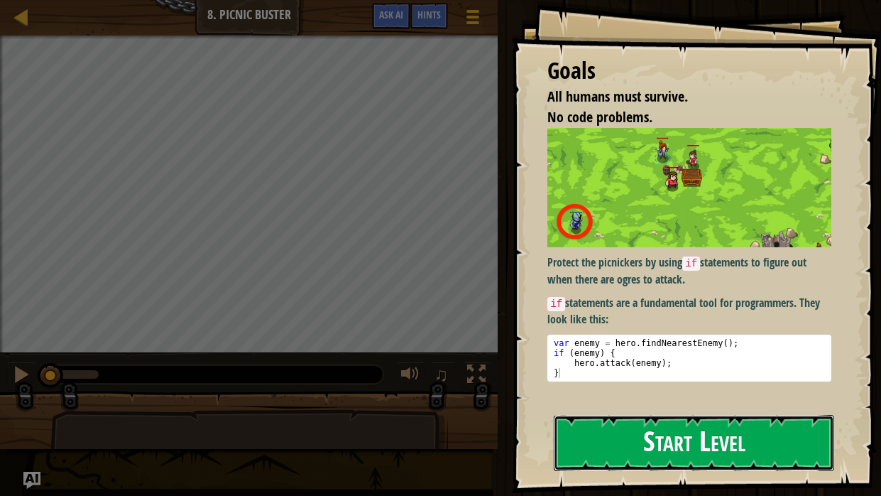
click at [589, 375] on button "Start Level" at bounding box center [694, 443] width 281 height 56
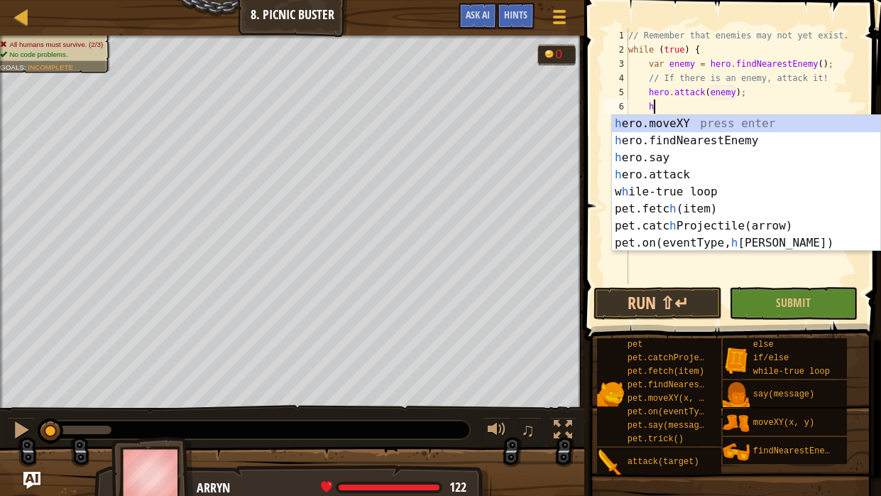
scroll to position [6, 1]
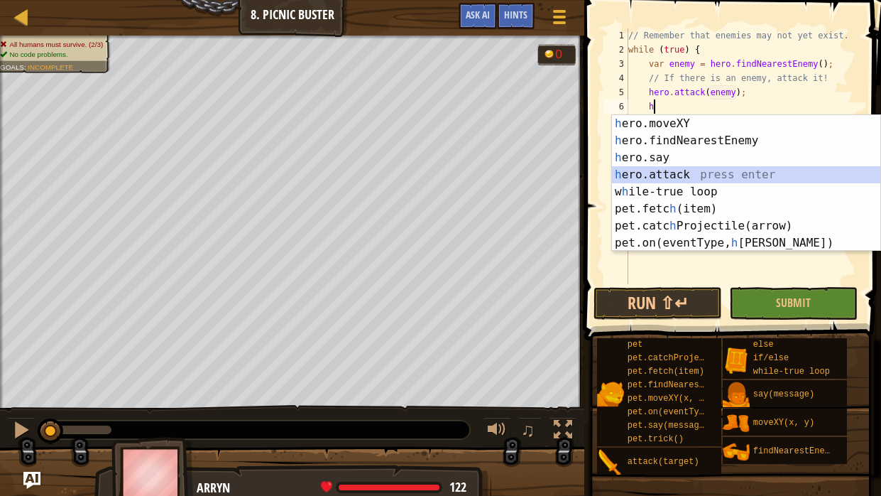
type textarea "hero.attack(enemy);"
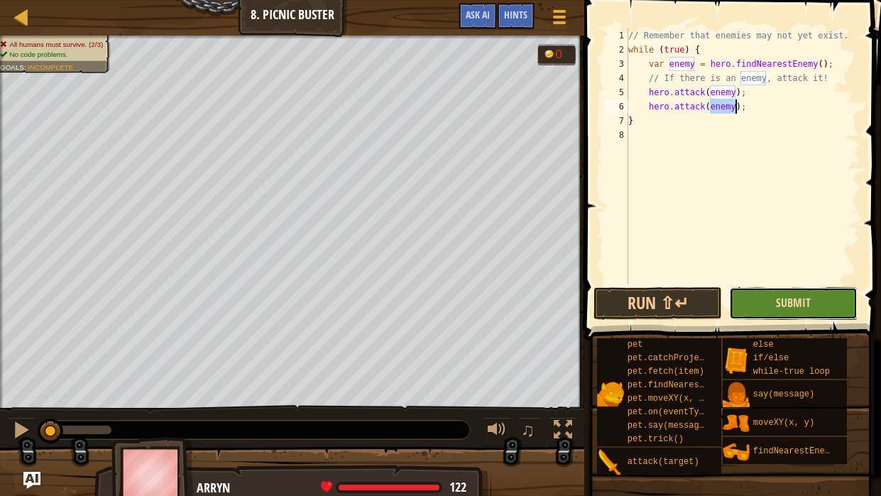
click at [790, 305] on span "Submit" at bounding box center [793, 303] width 35 height 16
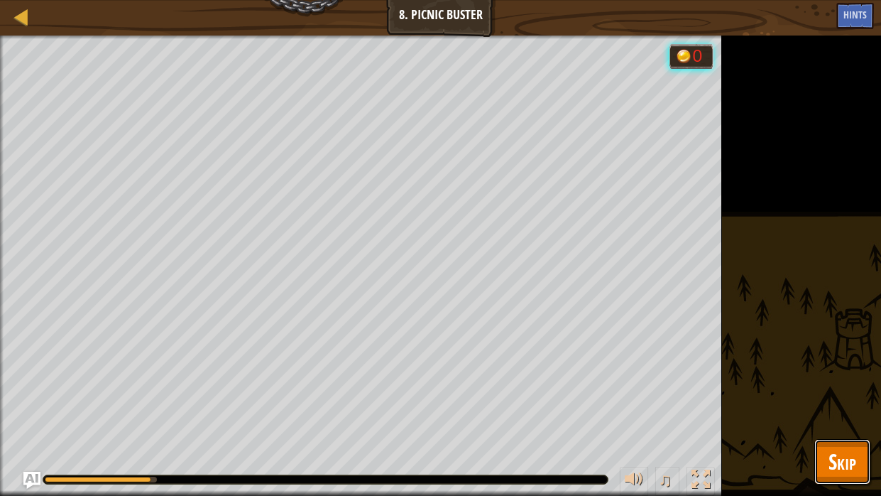
click at [837, 375] on button "Skip" at bounding box center [843, 461] width 56 height 45
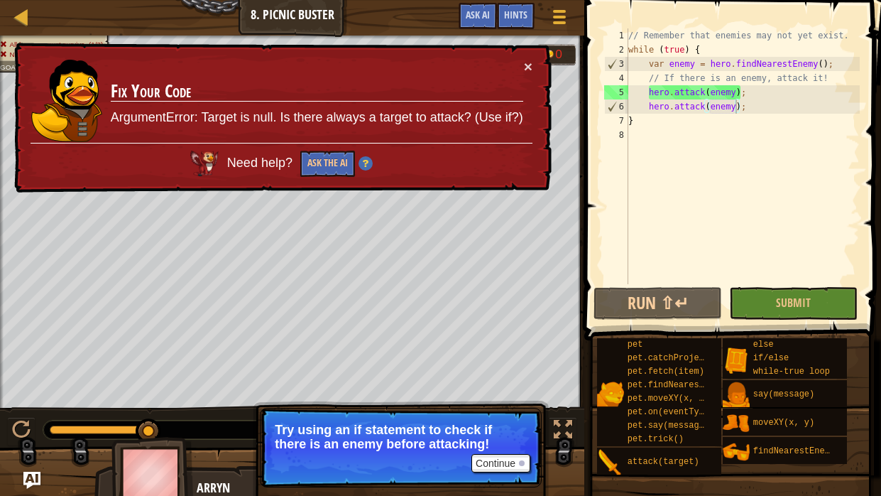
click at [655, 96] on div "// Remember that enemies may not yet exist. while ( true ) { var enemy = hero .…" at bounding box center [743, 170] width 234 height 284
click at [648, 89] on div "// Remember that enemies may not yet exist. while ( true ) { var enemy = hero .…" at bounding box center [743, 170] width 234 height 284
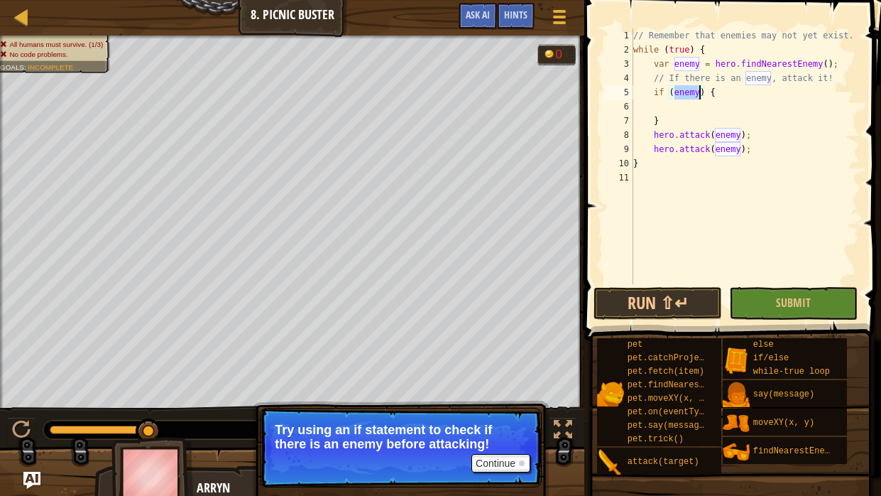
click at [660, 121] on div "// Remember that enemies may not yet exist. while ( true ) { var enemy = hero .…" at bounding box center [746, 170] width 230 height 284
type textarea "}"
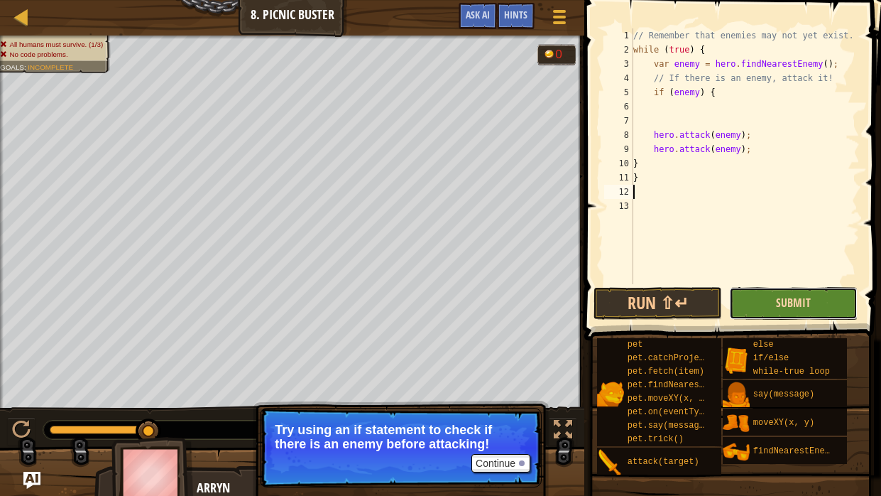
click at [805, 305] on span "Submit" at bounding box center [793, 303] width 35 height 16
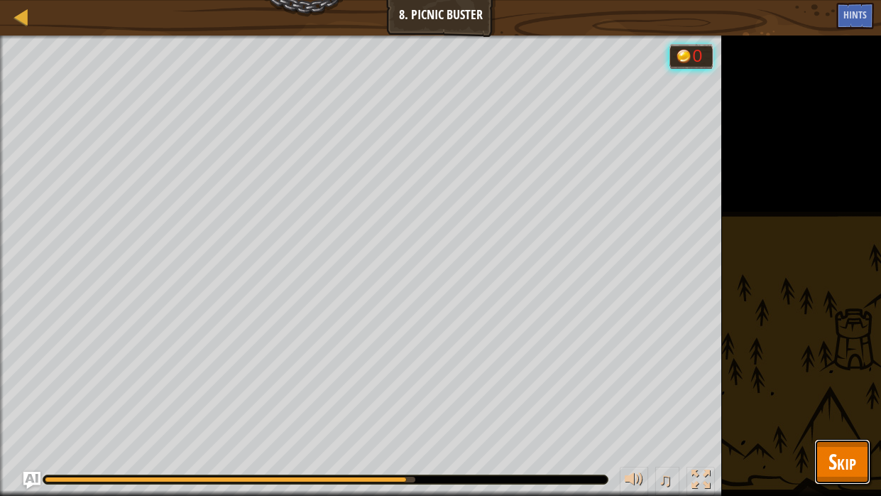
click at [837, 375] on span "Skip" at bounding box center [843, 461] width 28 height 29
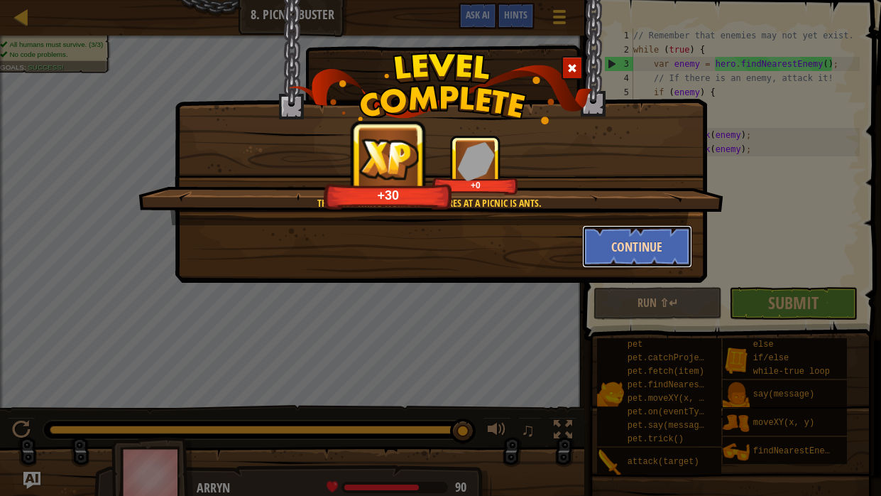
click at [614, 261] on button "Continue" at bounding box center [637, 246] width 110 height 43
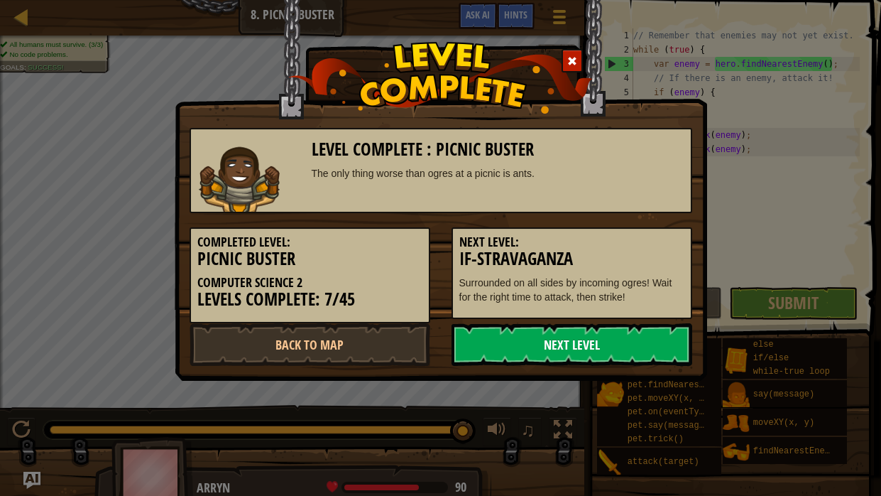
click at [563, 337] on link "Next Level" at bounding box center [572, 344] width 241 height 43
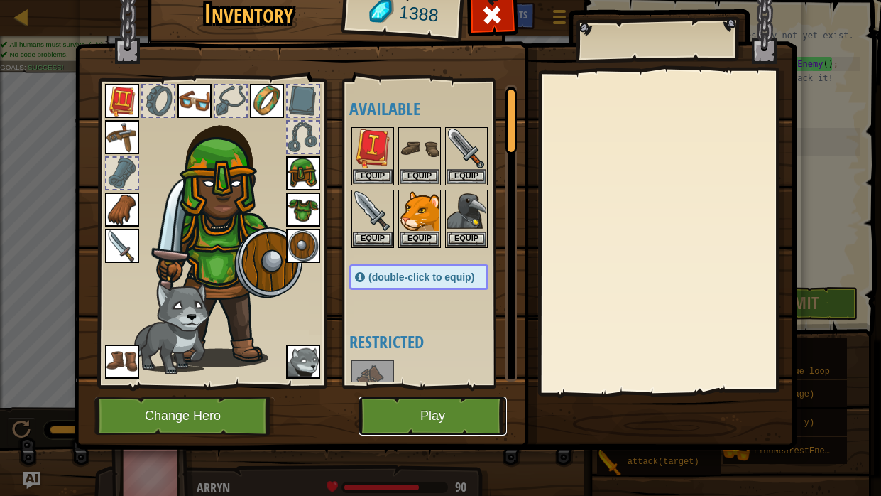
click at [474, 375] on button "Play" at bounding box center [433, 415] width 148 height 39
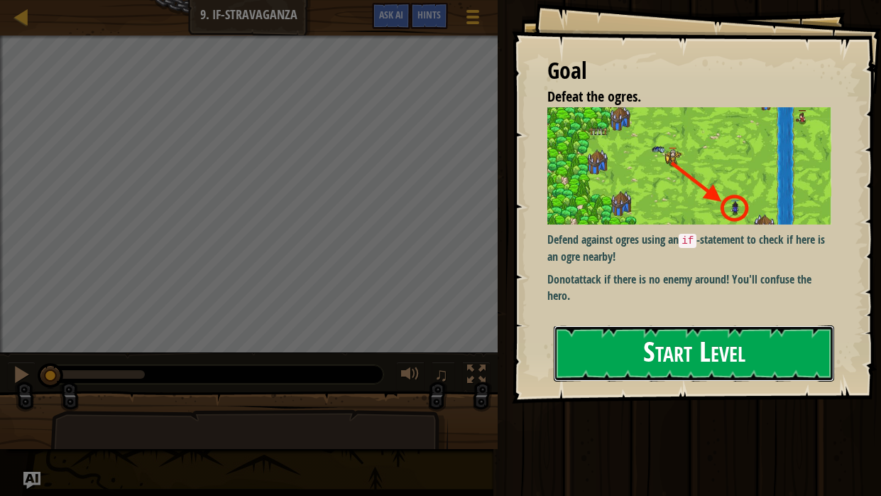
click at [606, 343] on button "Start Level" at bounding box center [694, 353] width 281 height 56
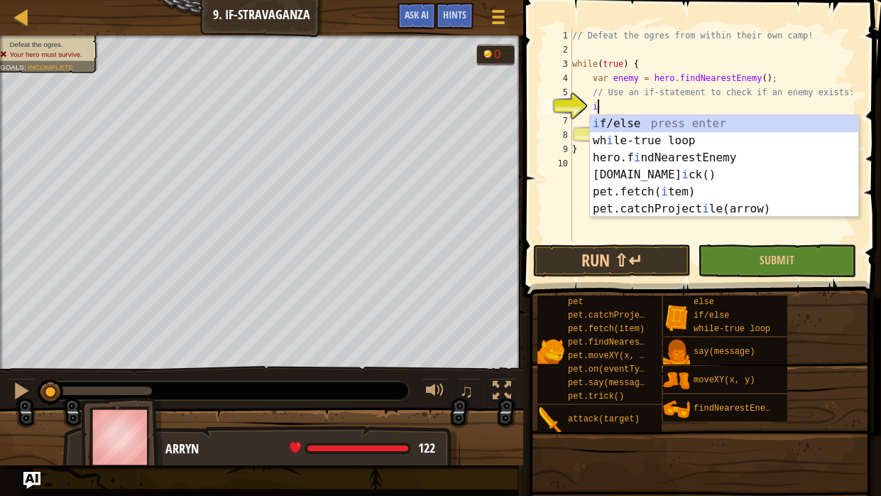
scroll to position [6, 1]
type textarea "if (enemy) {"
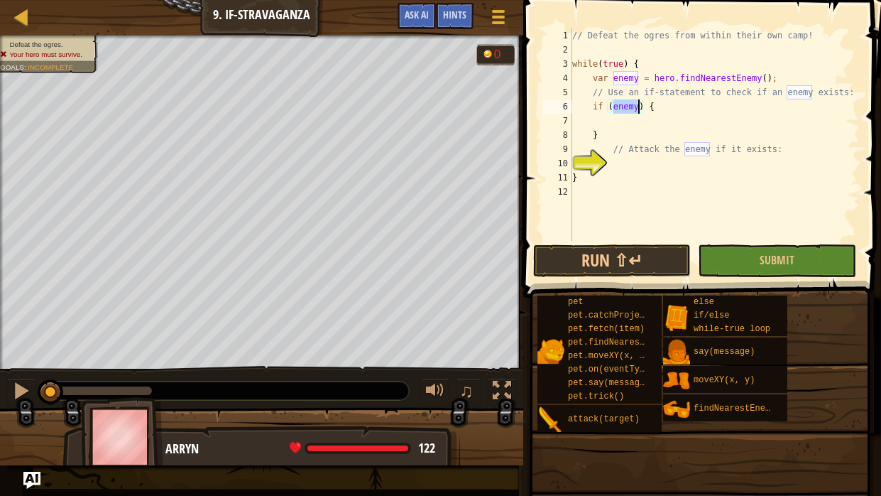
click at [606, 122] on div "// Defeat the ogres from within their own camp! while ( true ) { var enemy = he…" at bounding box center [715, 148] width 290 height 241
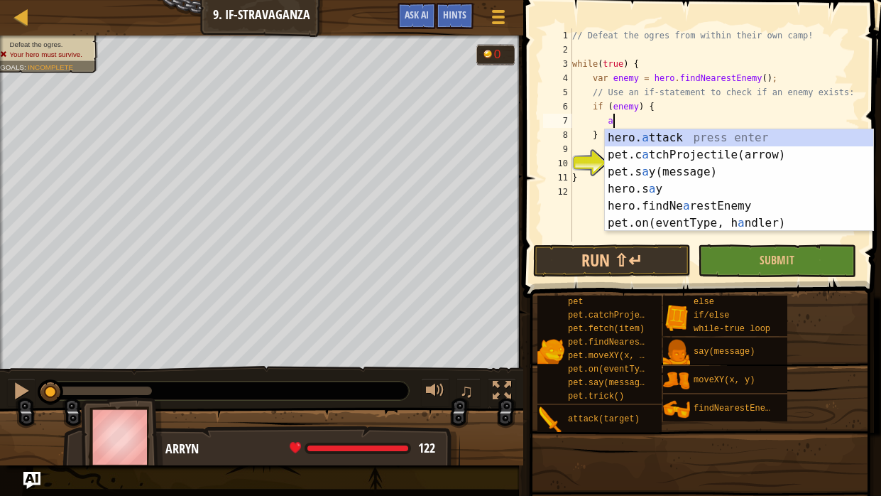
scroll to position [6, 2]
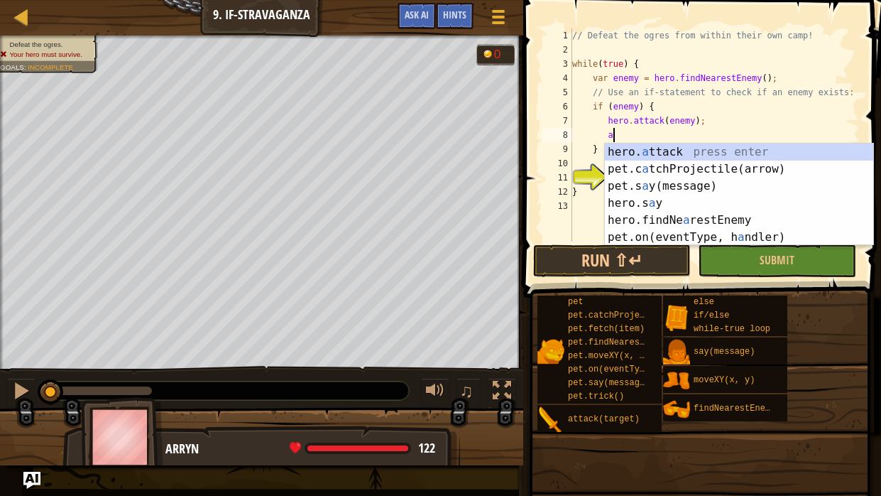
type textarea "hero.attack(enemy);"
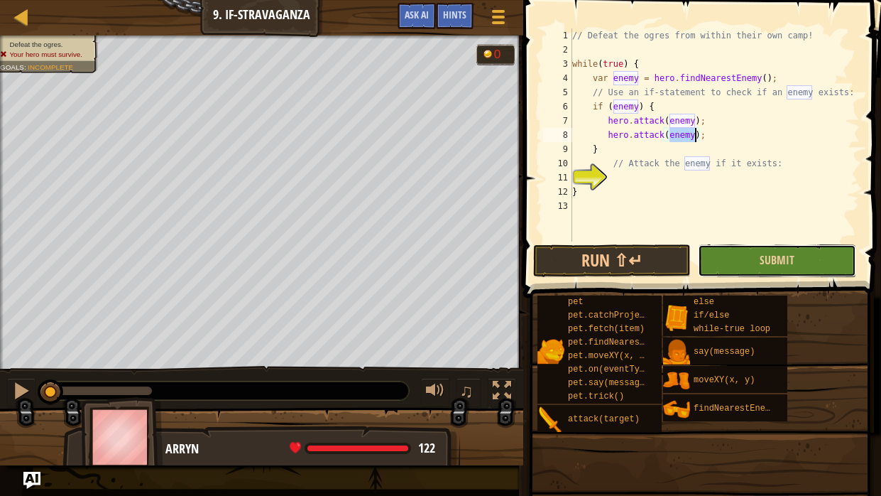
click at [745, 254] on button "Submit" at bounding box center [777, 260] width 158 height 33
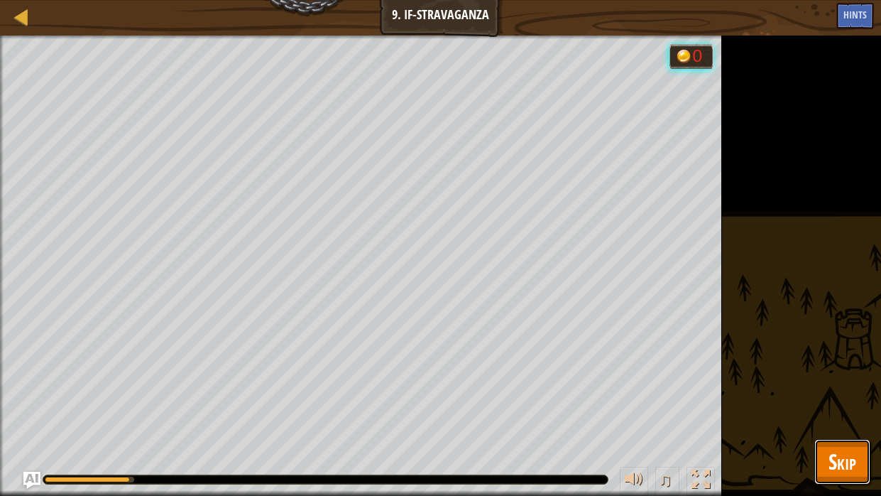
click at [821, 375] on button "Skip" at bounding box center [843, 461] width 56 height 45
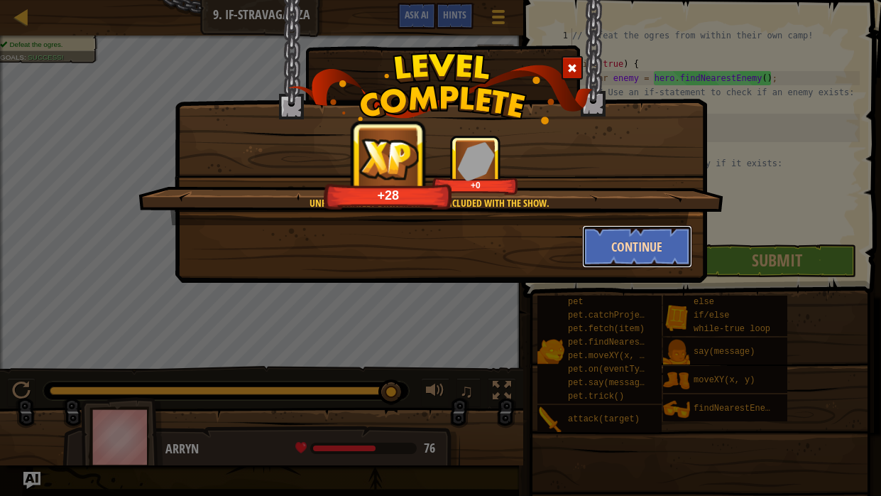
click at [644, 266] on button "Continue" at bounding box center [637, 246] width 110 height 43
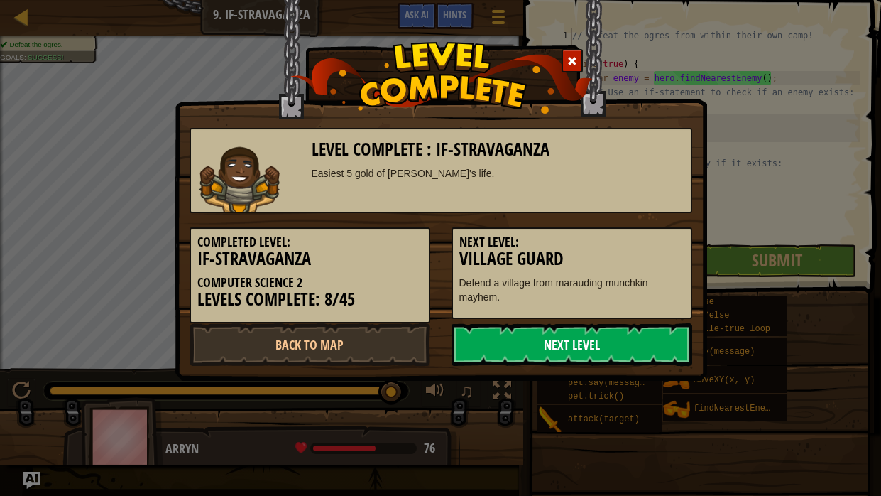
click at [578, 334] on link "Next Level" at bounding box center [572, 344] width 241 height 43
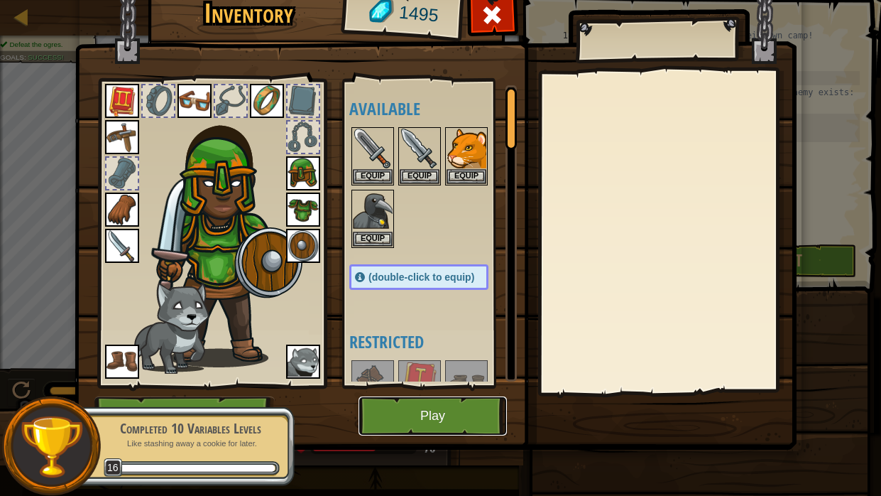
click at [449, 375] on button "Play" at bounding box center [433, 415] width 148 height 39
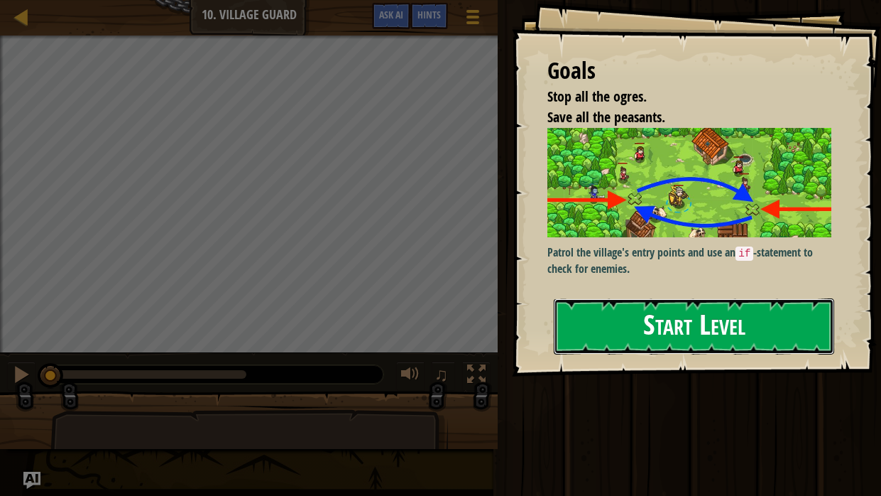
click at [600, 317] on button "Start Level" at bounding box center [694, 326] width 281 height 56
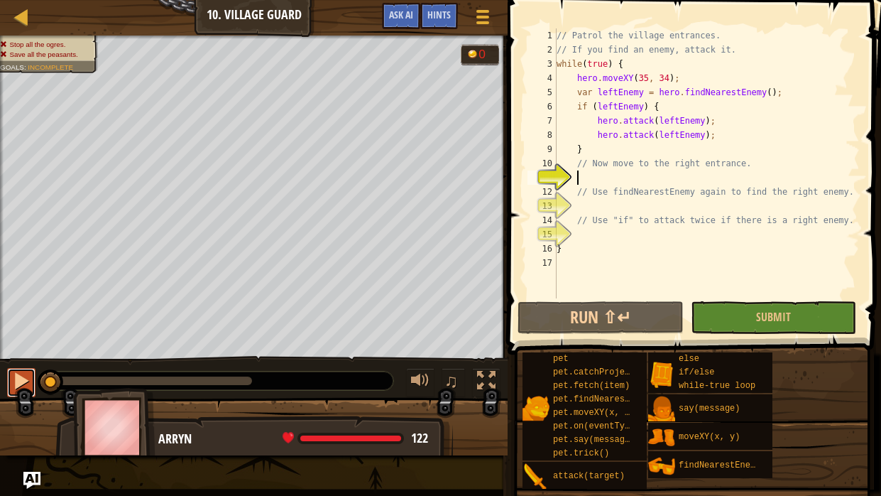
click at [20, 375] on button at bounding box center [21, 382] width 28 height 29
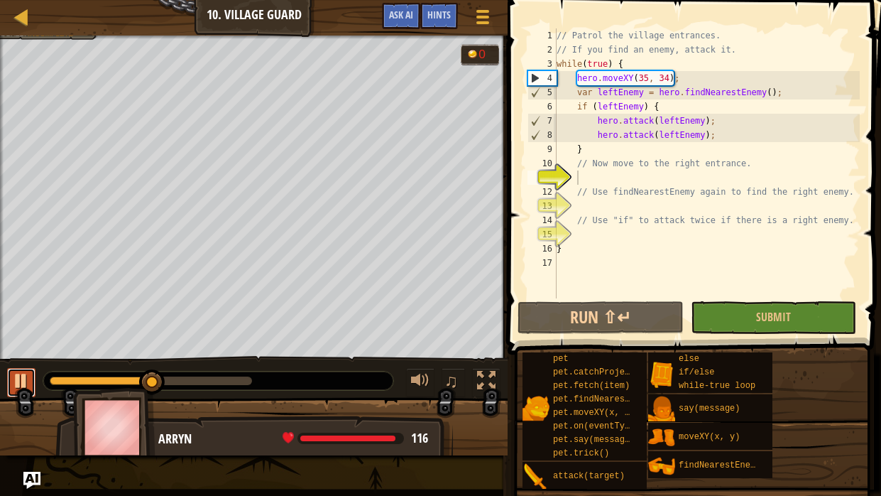
click at [20, 375] on button at bounding box center [21, 382] width 28 height 29
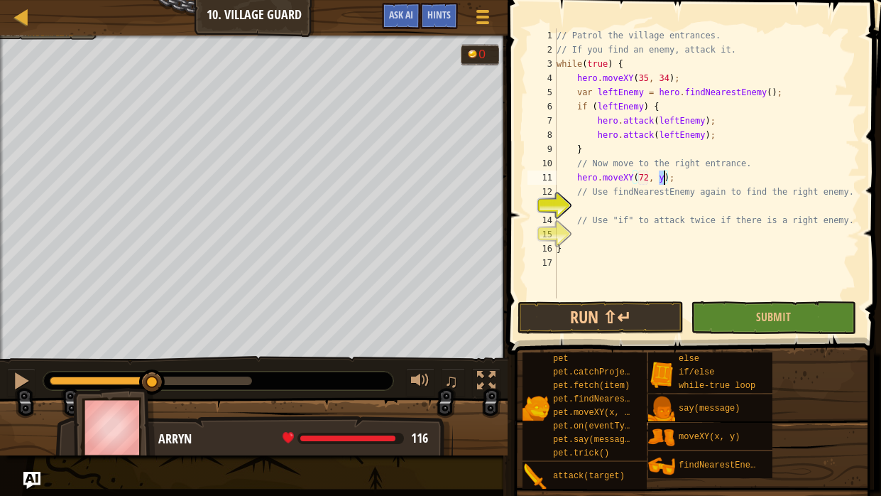
scroll to position [6, 9]
type textarea "// Use findNearestEnemy again to find the right enemy."
type textarea "f"
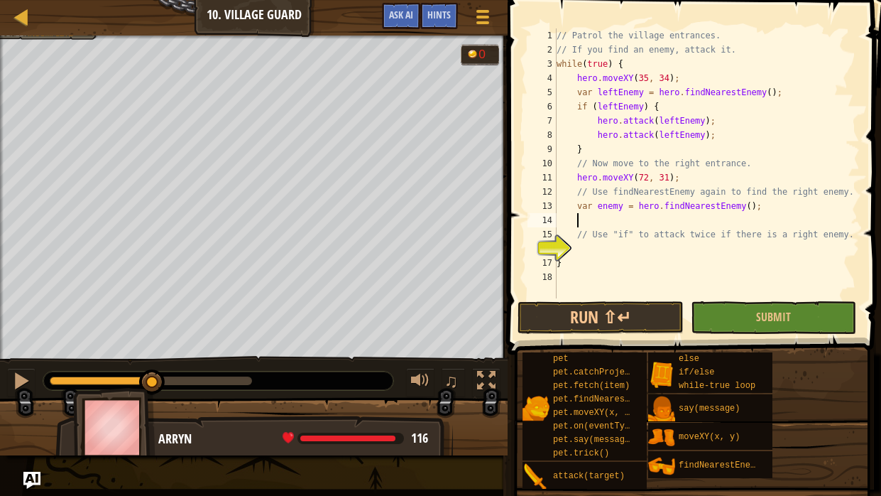
type textarea "// Use "if" to attack twice if there is a right enemy."
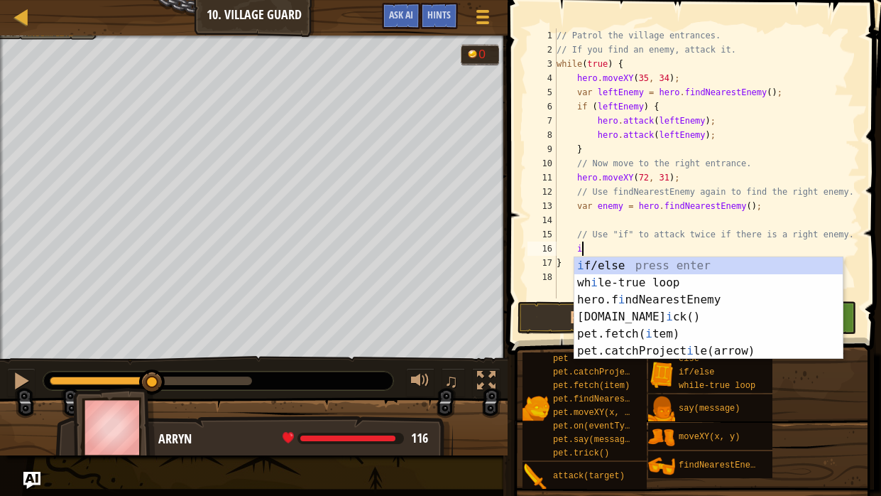
type textarea "if (enemy) {"
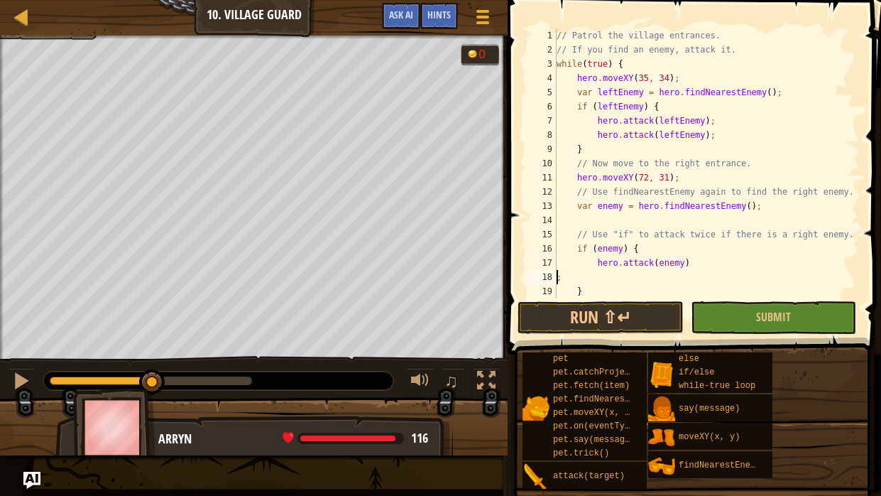
scroll to position [6, 0]
type textarea "hero.attack(enemy);"
type textarea "h"
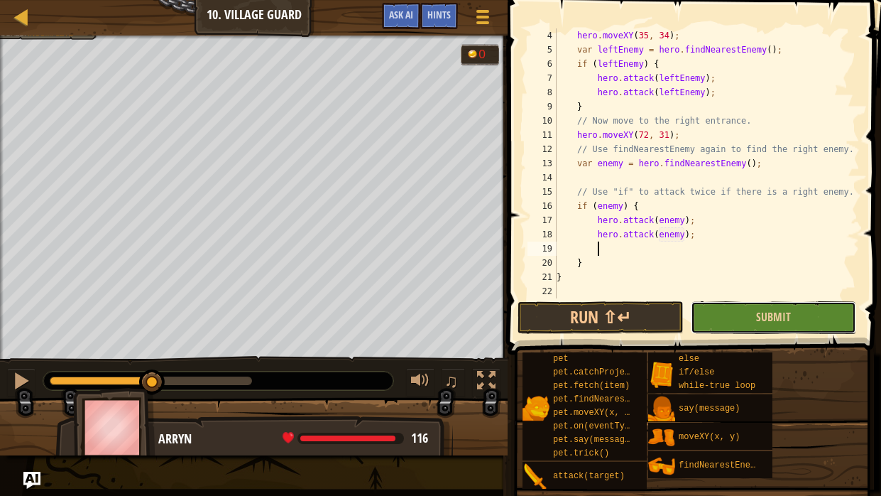
click at [734, 312] on button "Submit" at bounding box center [773, 317] width 165 height 33
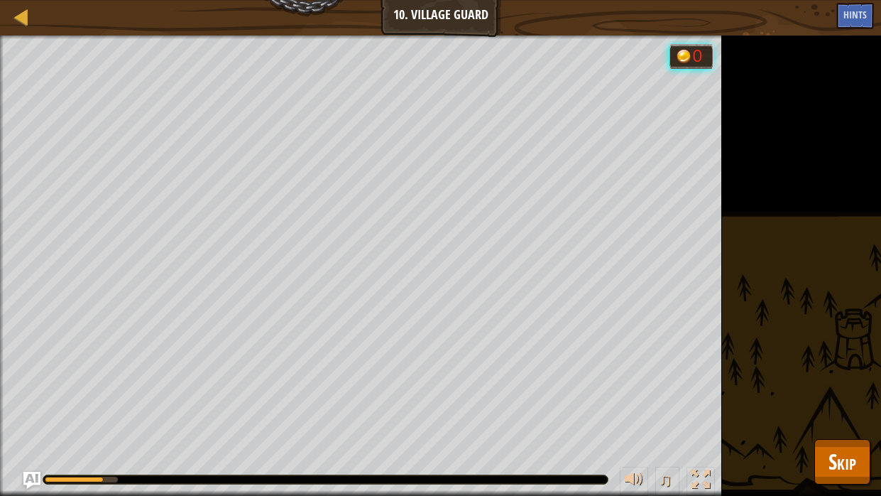
click at [734, 312] on div "Stop all the ogres. Save all the peasants. Goals : Running... 0 ♫ Arryn 122 x: …" at bounding box center [440, 266] width 881 height 460
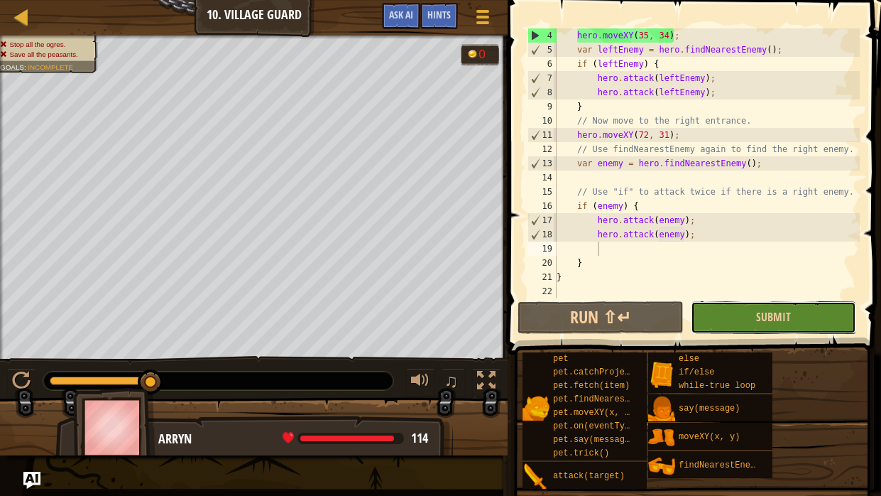
click at [734, 312] on button "Submit" at bounding box center [773, 317] width 165 height 33
click at [646, 138] on div "hero . moveXY ( 35 , 34 ) ; var leftEnemy = hero . findNearestEnemy ( ) ; if ( …" at bounding box center [707, 177] width 306 height 298
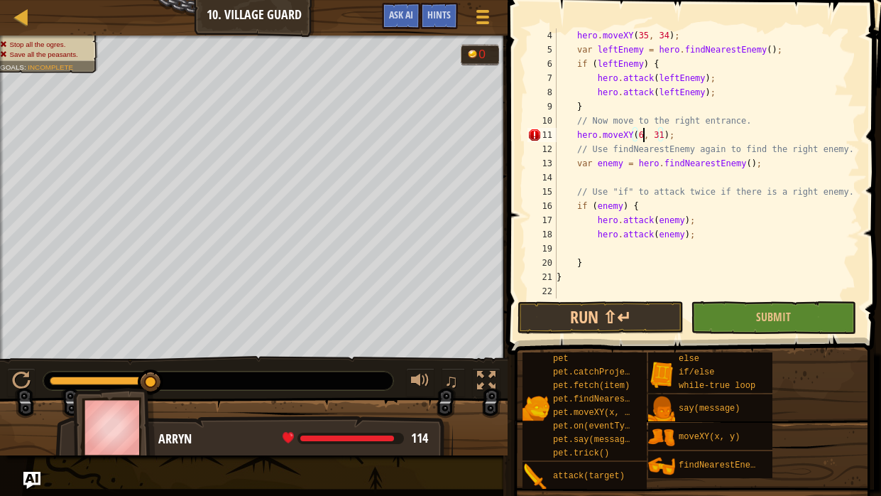
scroll to position [6, 7]
type textarea "hero.moveXY(60, 32);"
click at [769, 318] on span "Submit" at bounding box center [773, 317] width 35 height 16
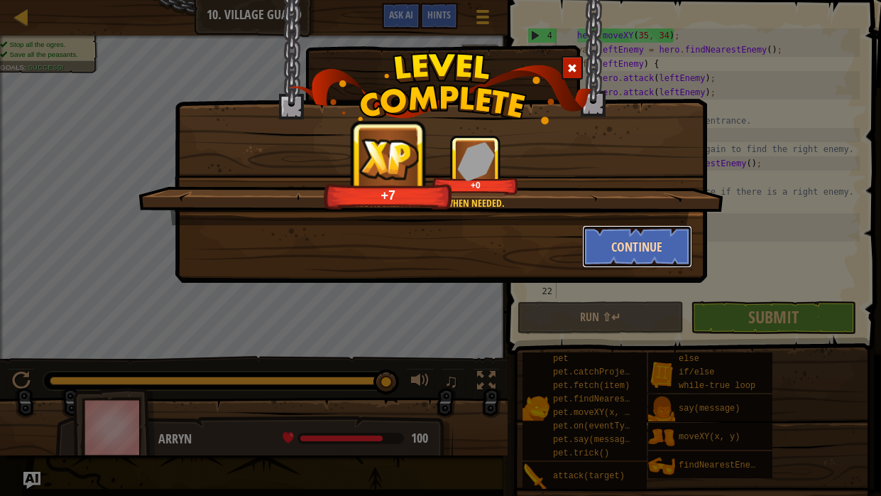
click at [627, 246] on button "Continue" at bounding box center [637, 246] width 110 height 43
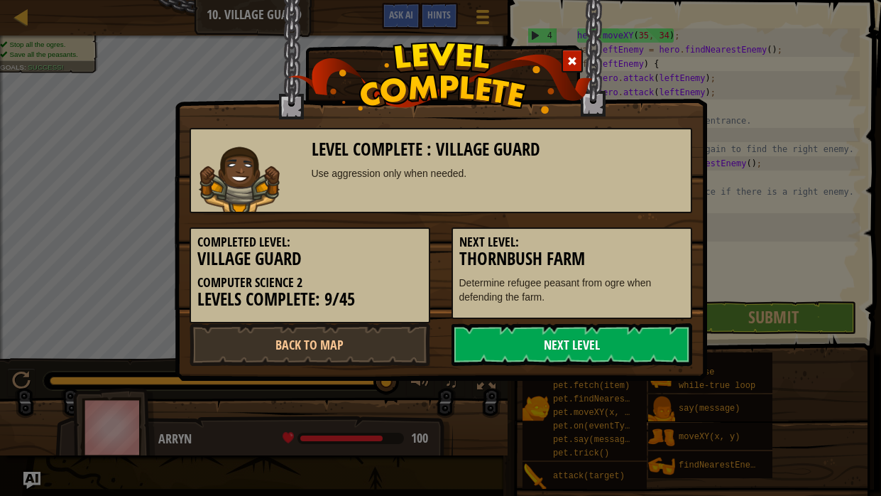
click at [584, 345] on link "Next Level" at bounding box center [572, 344] width 241 height 43
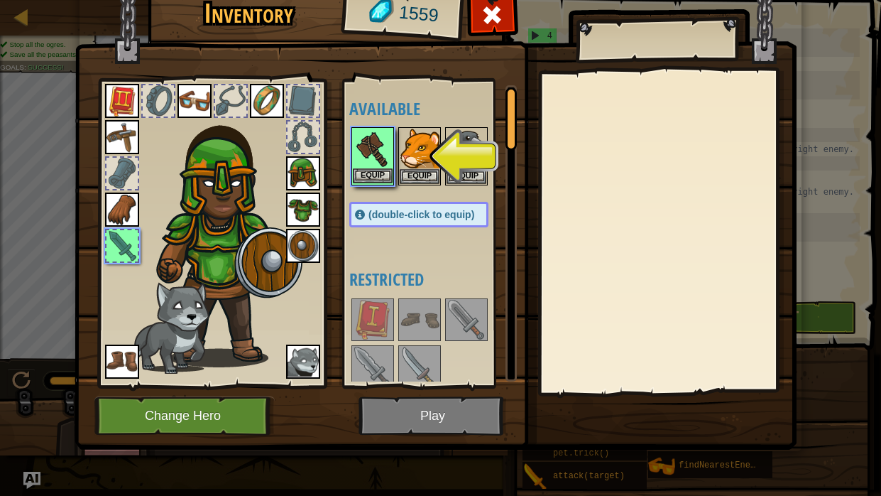
click at [380, 163] on img at bounding box center [373, 149] width 40 height 40
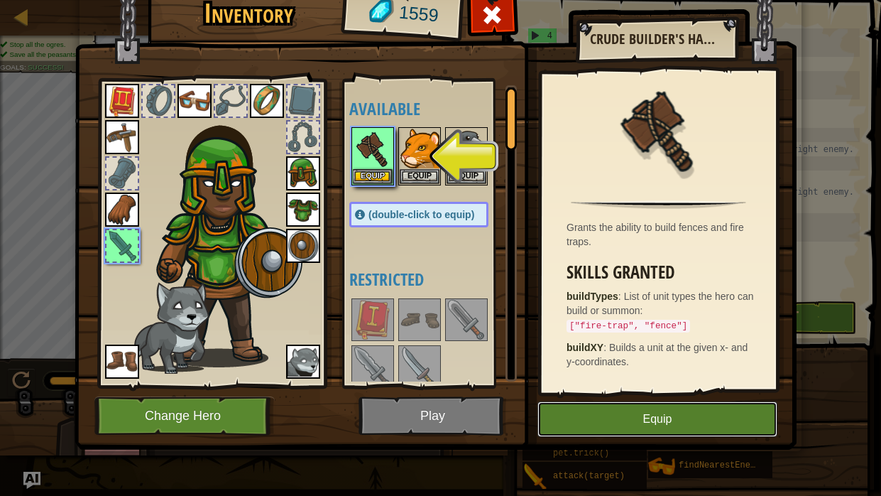
click at [550, 375] on button "Equip" at bounding box center [658, 419] width 240 height 36
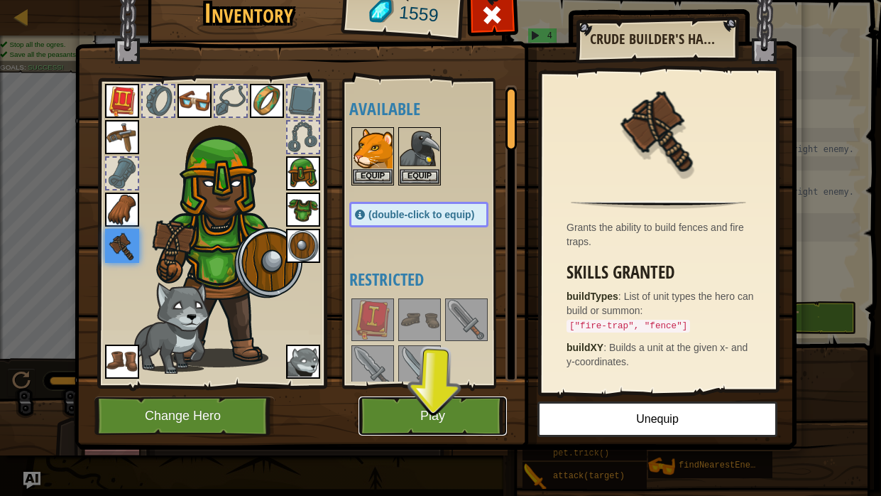
click at [452, 375] on button "Play" at bounding box center [433, 415] width 148 height 39
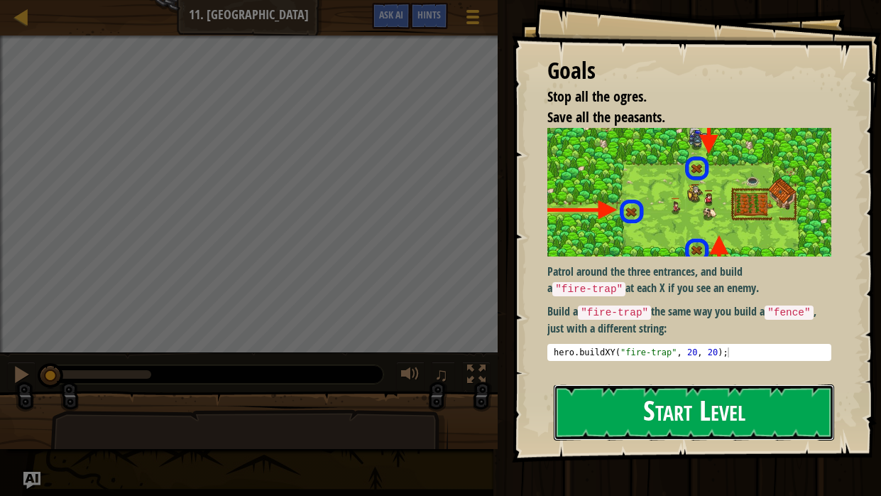
click at [668, 375] on button "Start Level" at bounding box center [694, 412] width 281 height 56
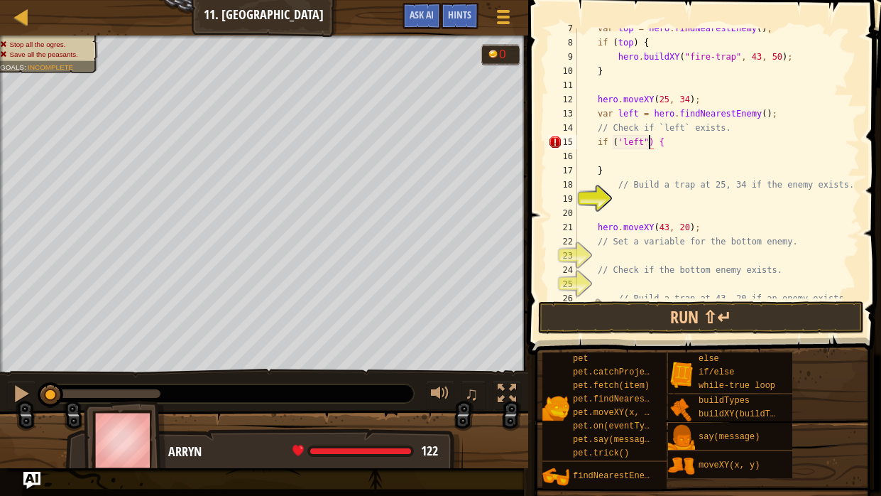
scroll to position [6, 6]
type textarea "if ('left') {"
type textarea "// Build a trap at 25, 34 if the enemy exists."
type textarea "}"
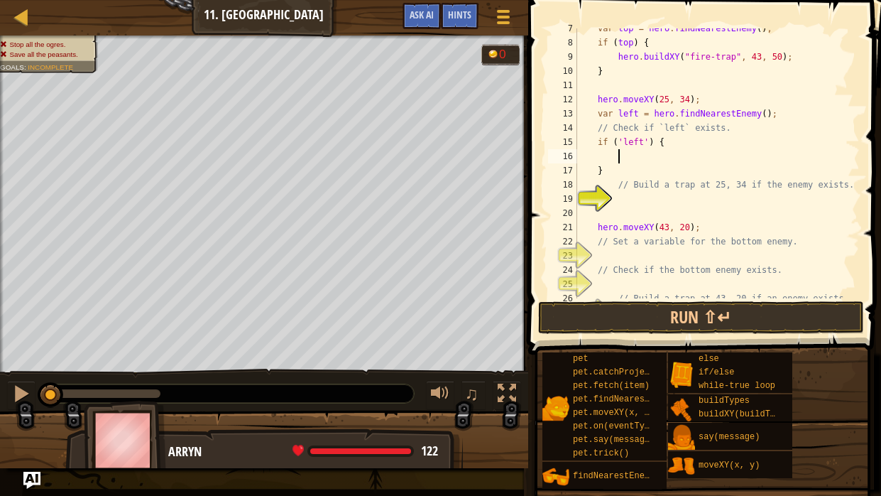
type textarea "if ('left') {"
type textarea "}"
type textarea "// Build a trap at 25, 34 if the enemy exists."
click at [713, 202] on div "var top = hero . findNearestEnemy ( ) ; if ( top ) { hero . buildXY ( "fire-tra…" at bounding box center [717, 170] width 285 height 298
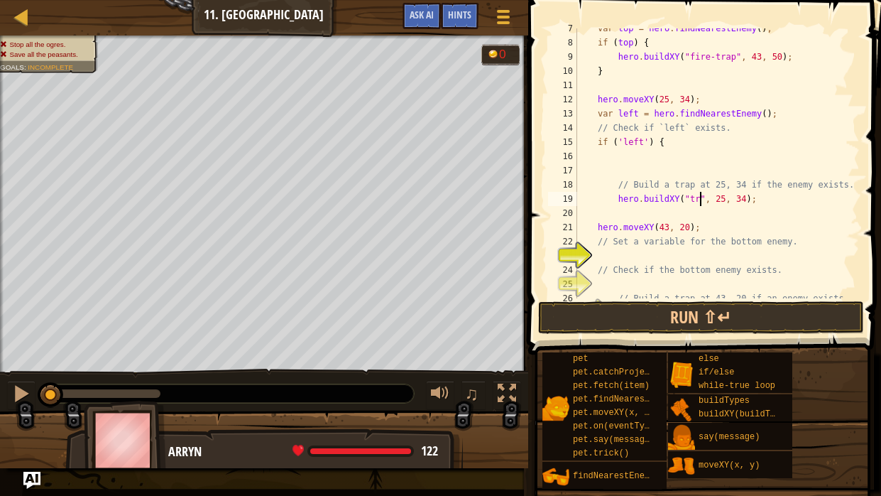
scroll to position [6, 11]
type textarea "hero.buildXY("trap", 25, 34);"
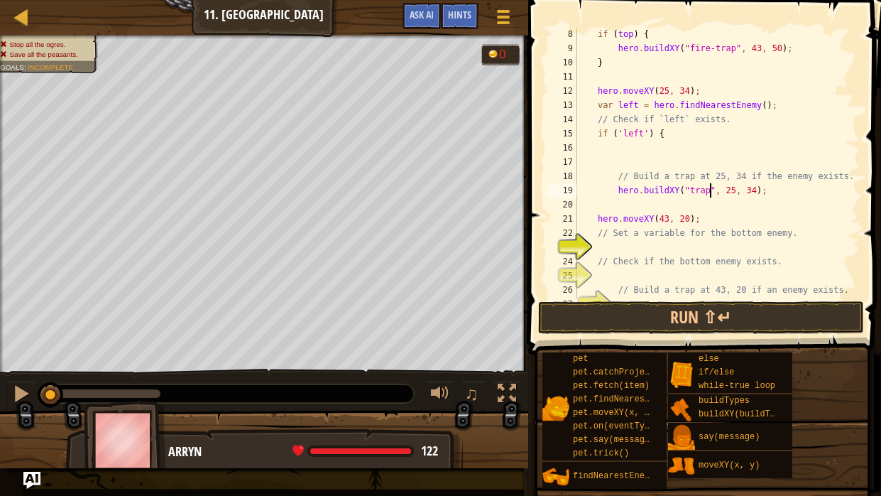
scroll to position [134, 0]
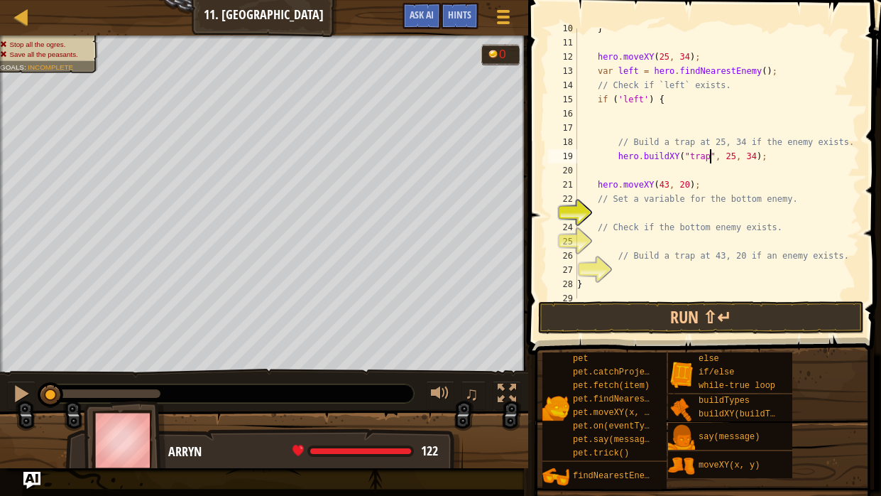
click at [747, 173] on div "} hero . moveXY ( 25 , 34 ) ; var left = hero . findNearestEnemy ( ) ; // Check…" at bounding box center [717, 170] width 285 height 298
click at [693, 213] on div "} hero . moveXY ( 25 , 34 ) ; var left = hero . findNearestEnemy ( ) ; // Check…" at bounding box center [717, 170] width 285 height 298
click at [15, 375] on div at bounding box center [21, 393] width 18 height 18
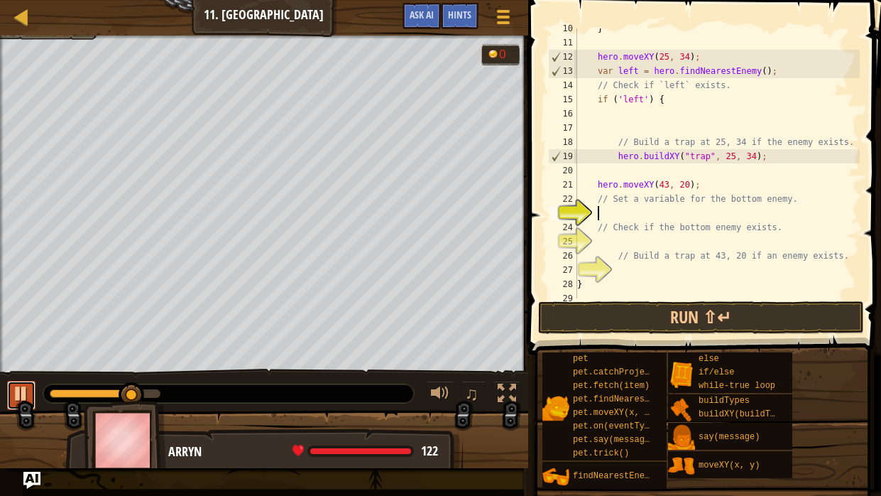
click at [15, 375] on div at bounding box center [21, 393] width 18 height 18
click at [700, 183] on div "} hero . moveXY ( 25 , 34 ) ; var left = hero . findNearestEnemy ( ) ; // Check…" at bounding box center [717, 170] width 285 height 298
type textarea "hero.moveXY(43, 20);"
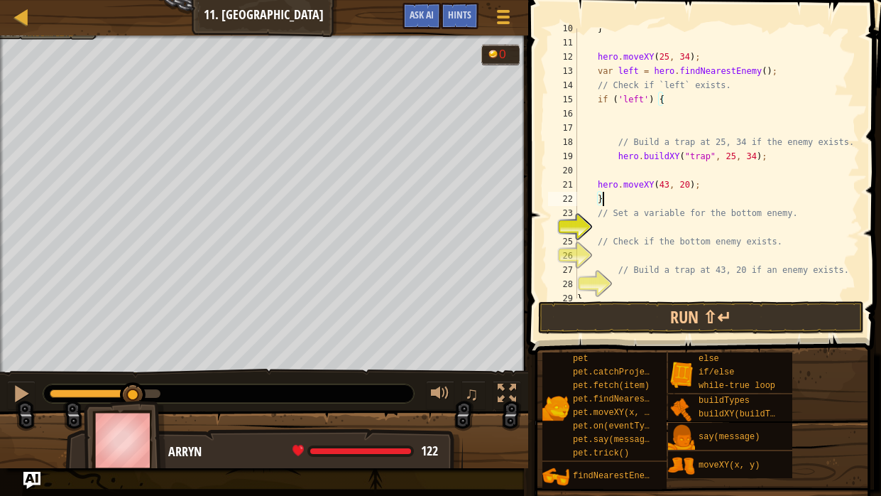
type textarea "// Set a variable for the bottom enemy."
type textarea "v"
type textarea "h"
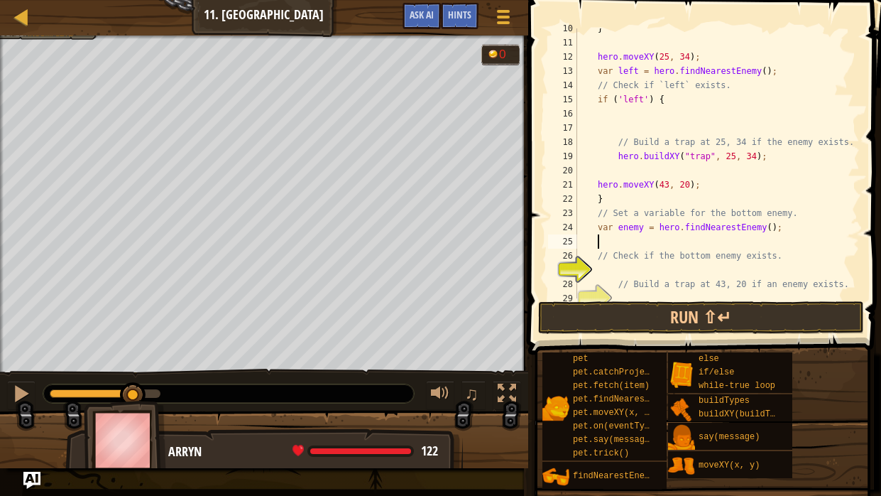
click at [639, 222] on div "} hero . moveXY ( 25 , 34 ) ; var left = hero . findNearestEnemy ( ) ; // Check…" at bounding box center [717, 170] width 285 height 298
type textarea "var bottom = hero.findNearestEnemy();"
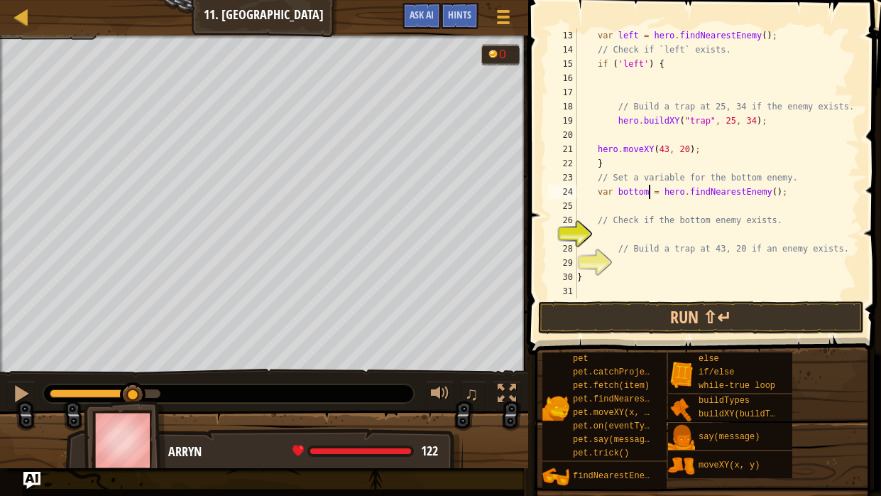
scroll to position [170, 0]
click at [663, 233] on div "var left = hero . findNearestEnemy ( ) ; // Check if `left` exists. if ( 'left'…" at bounding box center [717, 177] width 285 height 298
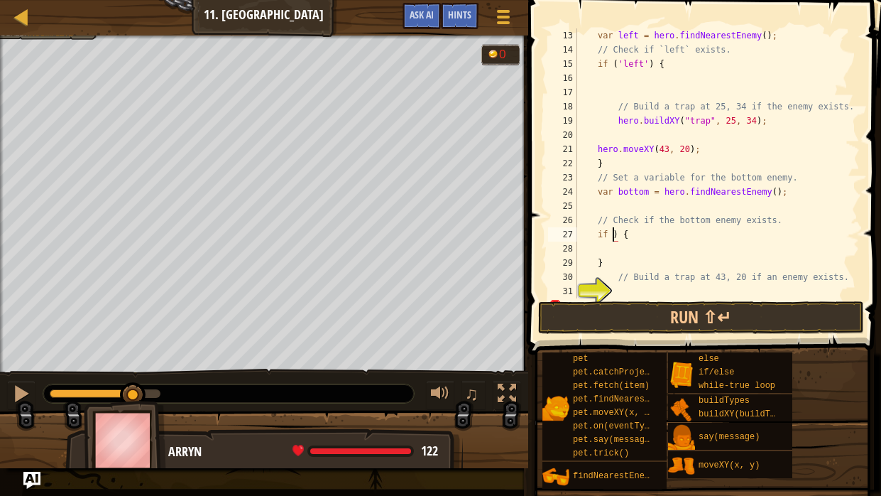
scroll to position [6, 3]
type textarea "if (bottom) {"
click at [670, 254] on div "var left = hero . findNearestEnemy ( ) ; // Check if `left` exists. if ( 'left'…" at bounding box center [717, 177] width 285 height 298
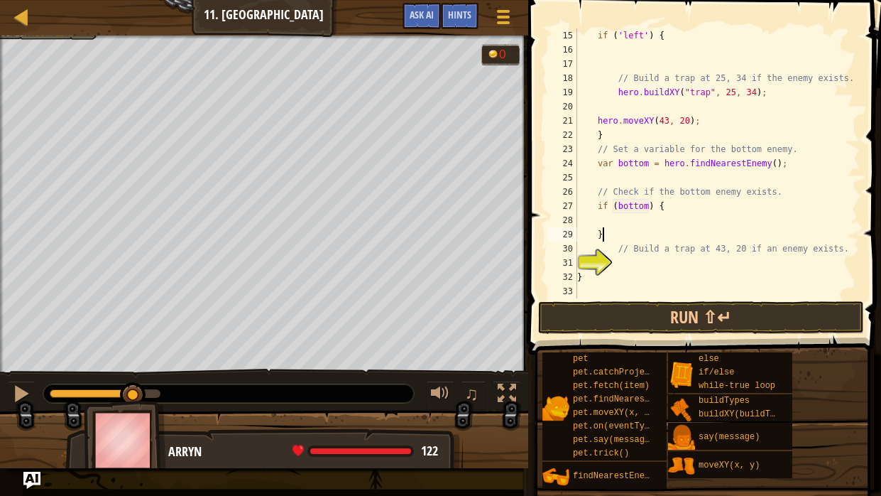
click at [616, 232] on div "if ( 'left' ) { // Build a trap at 25, 34 if the enemy exists. hero . buildXY (…" at bounding box center [717, 177] width 285 height 298
type textarea "}"
click at [640, 259] on div "if ( 'left' ) { // Build a trap at 25, 34 if the enemy exists. hero . buildXY (…" at bounding box center [717, 177] width 285 height 298
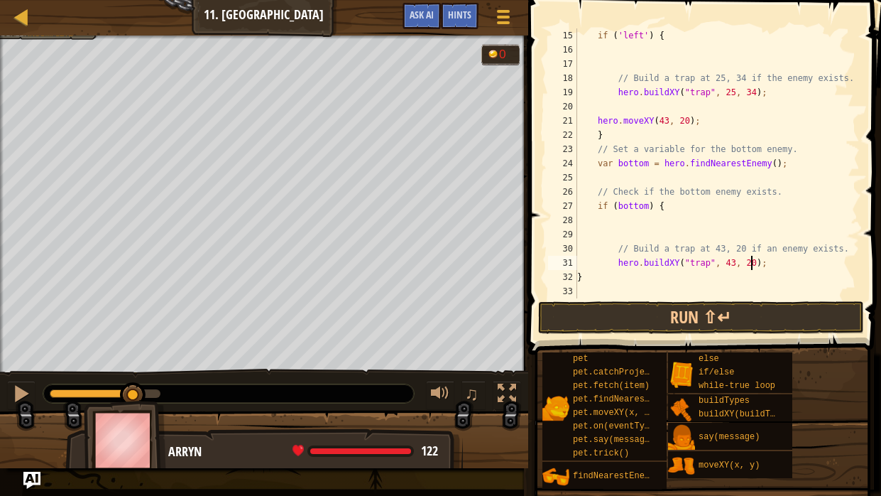
click at [788, 264] on div "if ( 'left' ) { // Build a trap at 25, 34 if the enemy exists. hero . buildXY (…" at bounding box center [717, 177] width 285 height 298
type textarea "hero.buildXY("trap", 43, 20);"
click at [766, 309] on button "Run ⇧↵" at bounding box center [701, 317] width 326 height 33
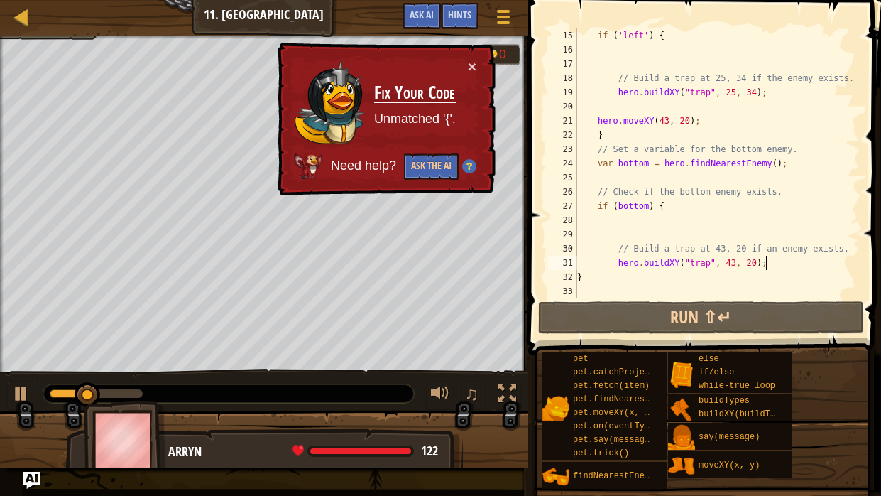
scroll to position [198, 0]
click at [582, 285] on div "if ( 'left' ) { // Build a trap at 25, 34 if the enemy exists. hero . buildXY (…" at bounding box center [717, 177] width 285 height 298
click at [592, 278] on div "if ( 'left' ) { // Build a trap at 25, 34 if the enemy exists. hero . buildXY (…" at bounding box center [717, 177] width 285 height 298
type textarea "}"
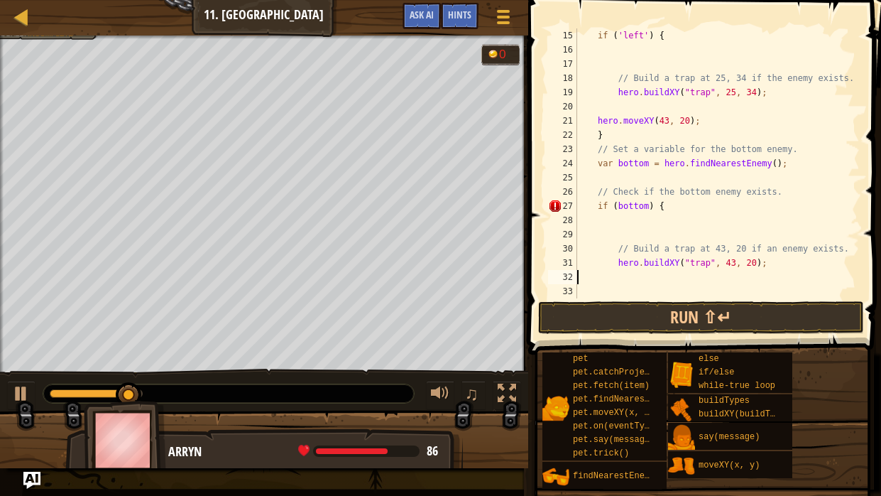
type textarea "}"
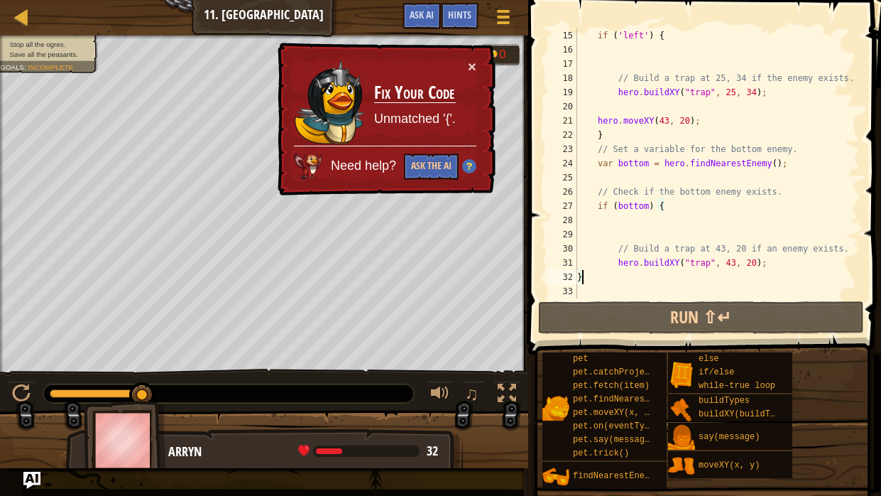
scroll to position [198, 0]
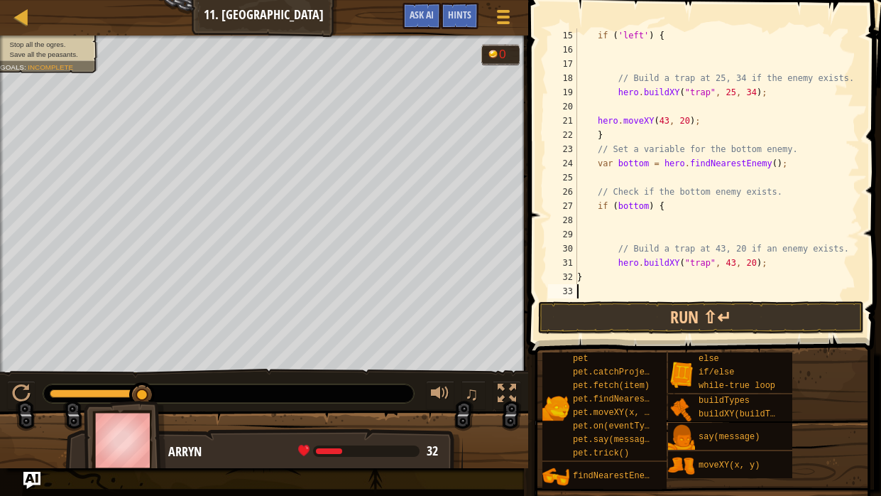
type textarea "}"
click at [765, 316] on button "Run ⇧↵" at bounding box center [701, 317] width 326 height 33
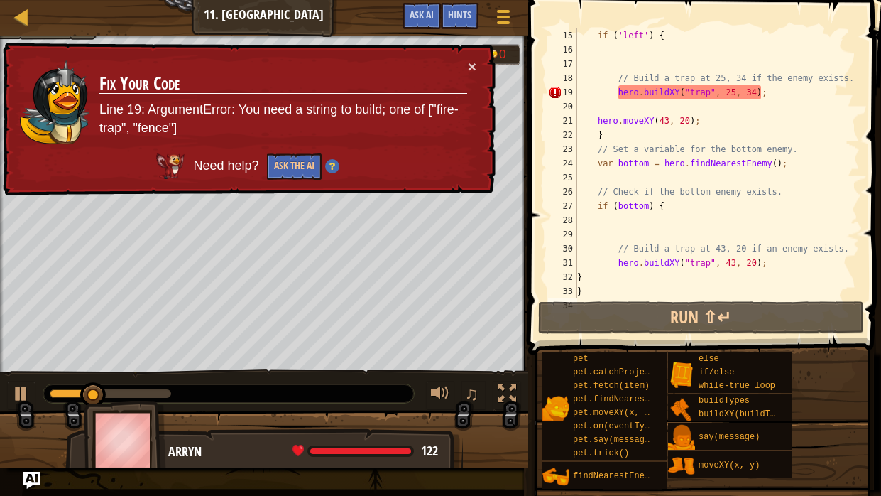
click at [480, 71] on div "× Fix Your Code Line 19: ArgumentError: You need a string to build; one of ["fi…" at bounding box center [248, 119] width 496 height 153
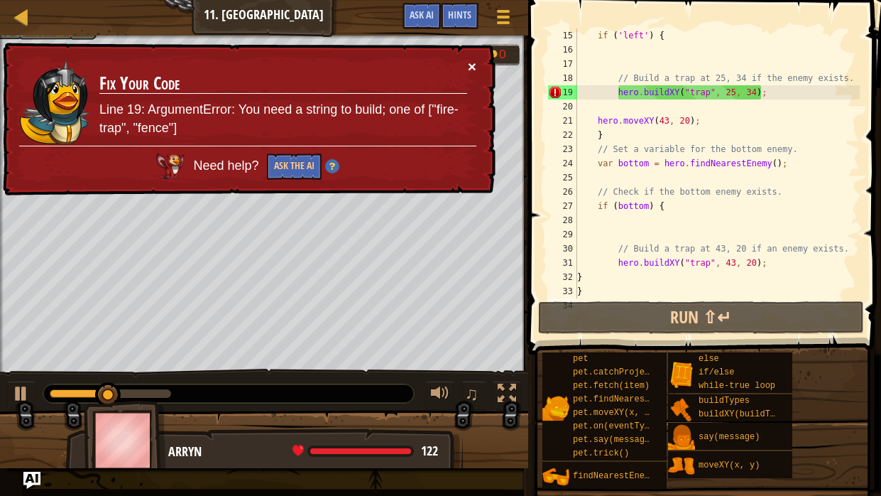
click at [471, 67] on button "×" at bounding box center [472, 66] width 9 height 15
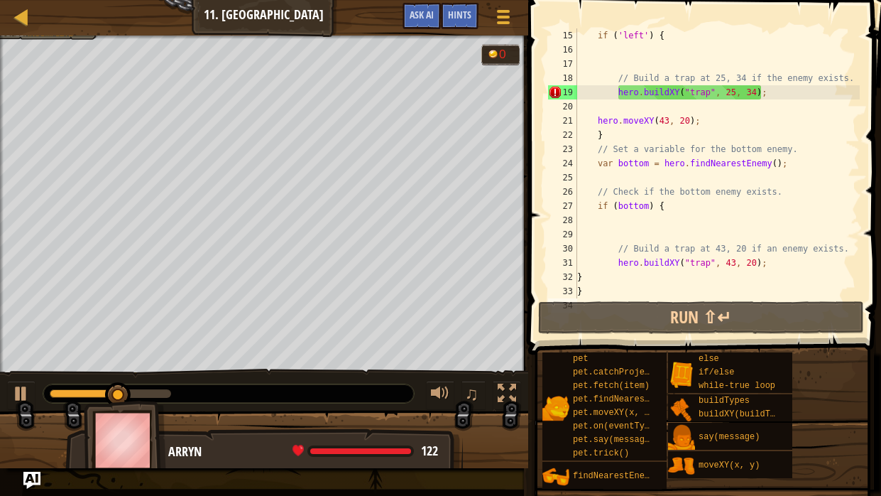
click at [685, 93] on div "if ( 'left' ) { // Build a trap at 25, 34 if the enemy exists. hero . buildXY (…" at bounding box center [717, 177] width 285 height 298
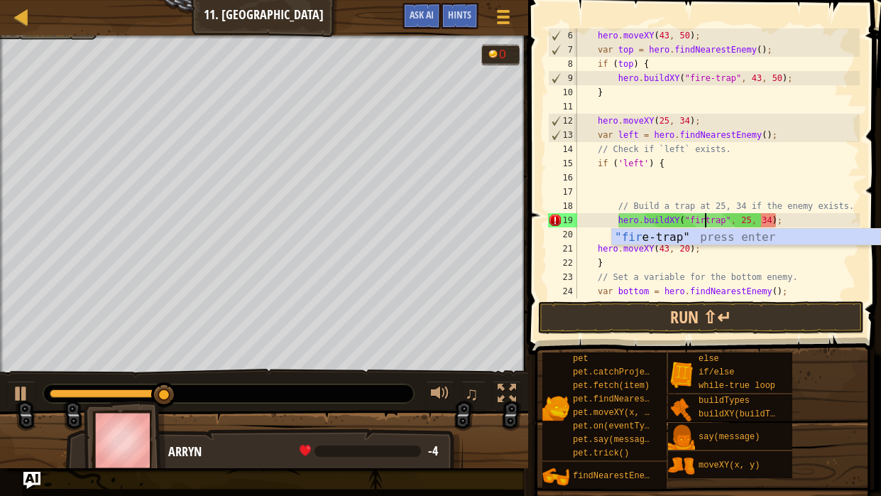
scroll to position [6, 11]
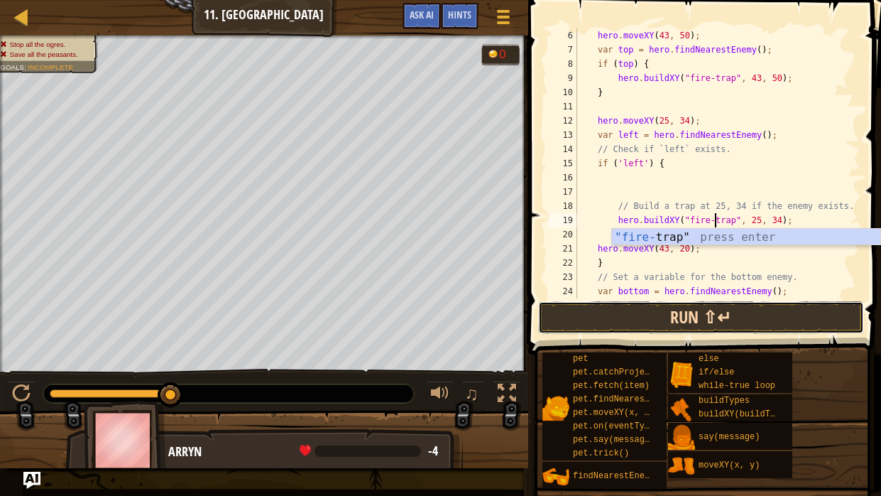
click at [718, 308] on button "Run ⇧↵" at bounding box center [701, 317] width 326 height 33
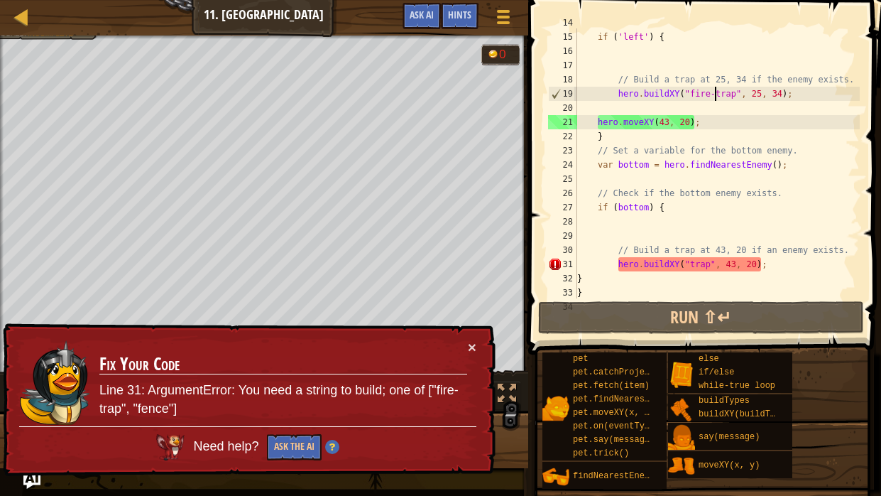
scroll to position [213, 0]
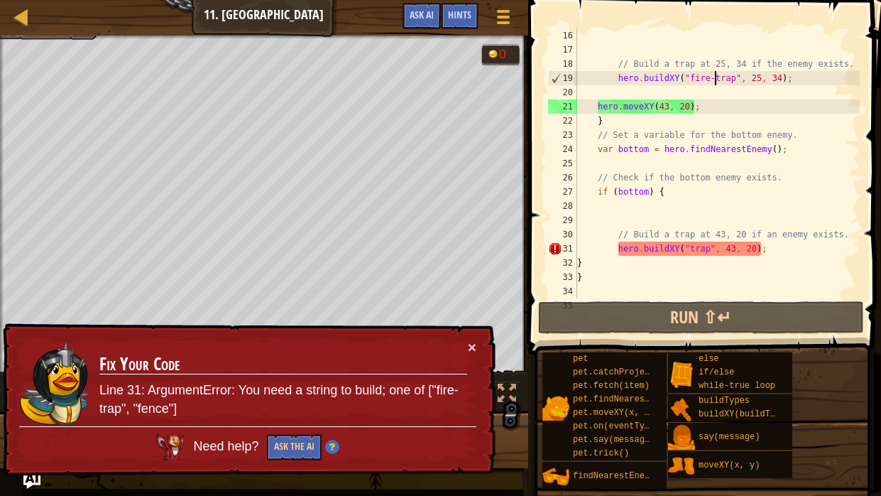
click at [694, 246] on div "// Build a trap at 25, 34 if the enemy exists. hero . buildXY ( "fire-trap" , 2…" at bounding box center [717, 177] width 285 height 298
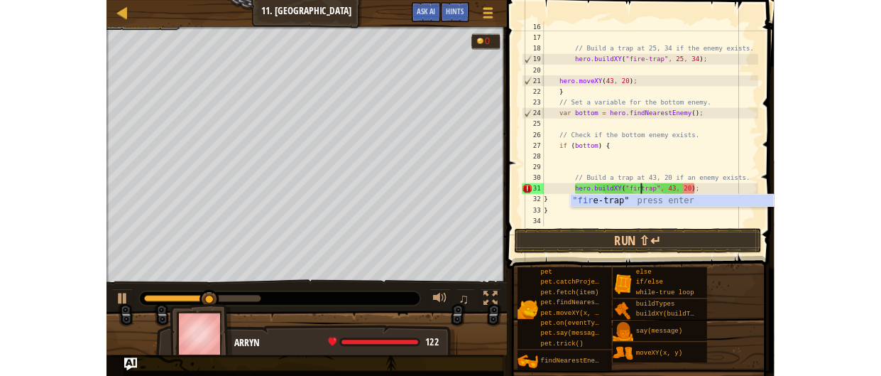
scroll to position [6, 11]
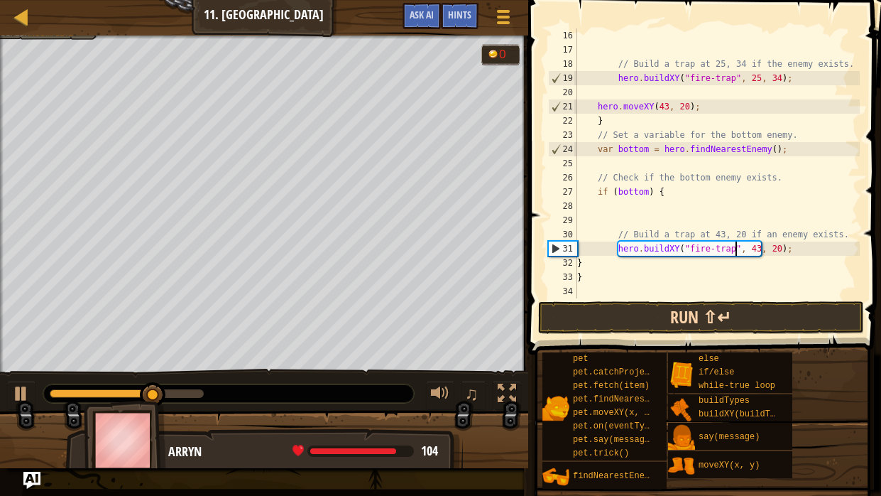
type textarea "hero.buildXY("fire-trap", 43, 20);"
click at [795, 308] on button "Run ⇧↵" at bounding box center [701, 317] width 326 height 33
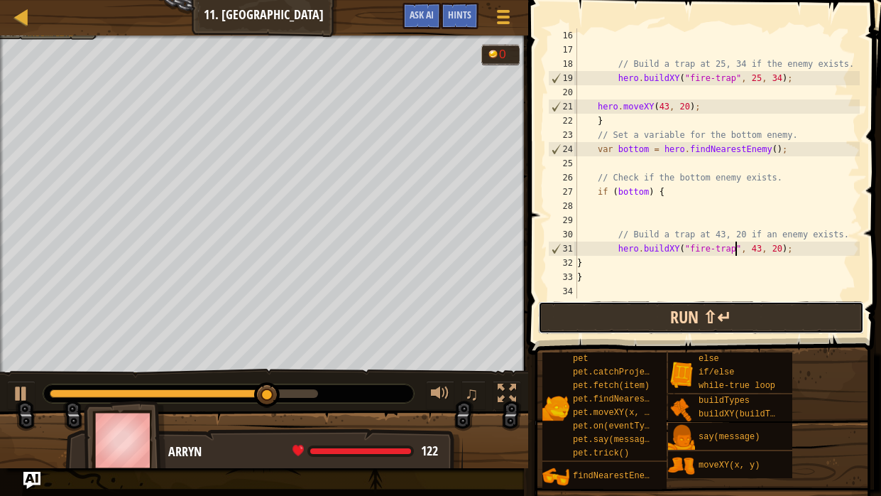
click at [705, 325] on button "Run ⇧↵" at bounding box center [701, 317] width 326 height 33
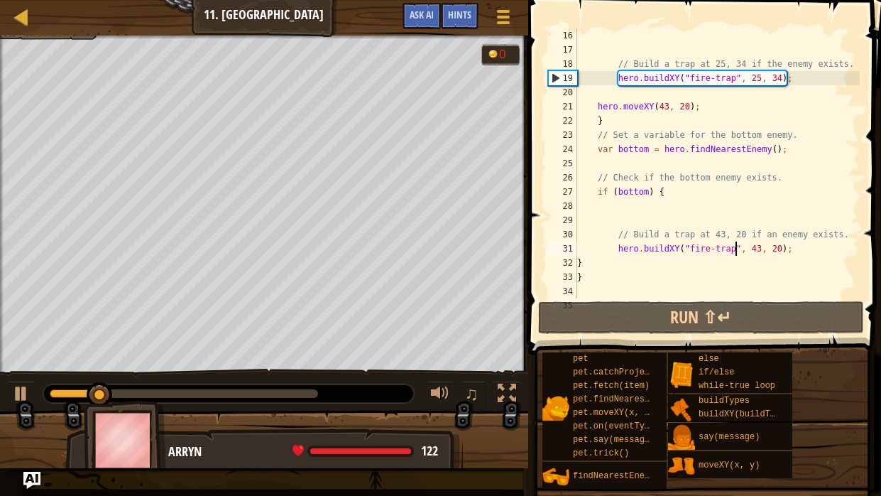
click at [274, 375] on div "0:28.4 Now: 0:05.9 Max: 0:34.0" at bounding box center [184, 393] width 268 height 9
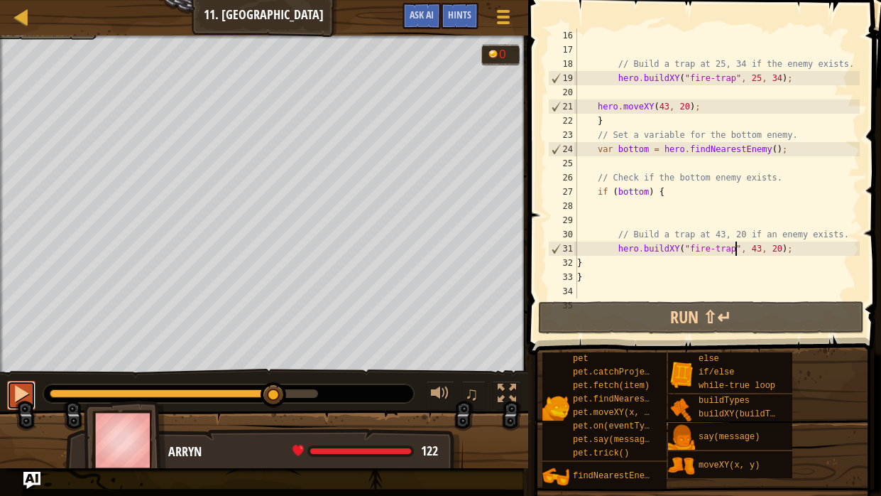
click at [17, 375] on div at bounding box center [21, 393] width 18 height 18
